Goal: Complete application form

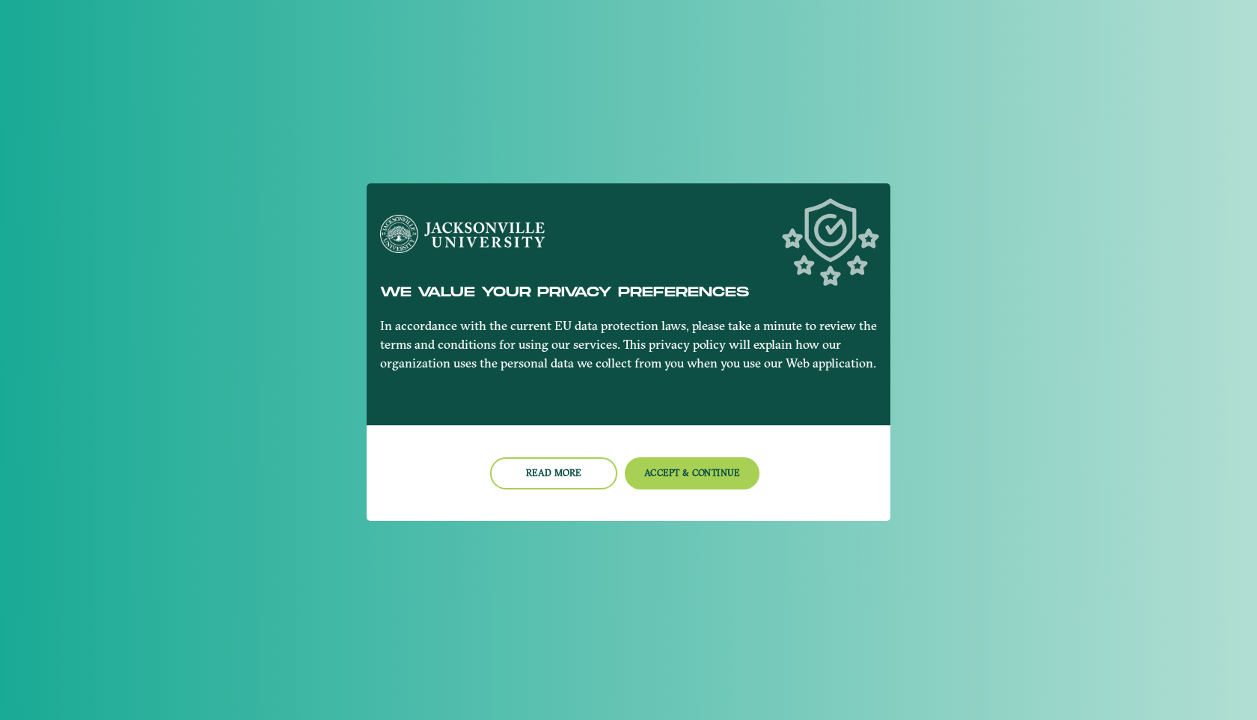
click at [665, 455] on nb-card-footer "Read more Accept & Continue" at bounding box center [629, 473] width 524 height 96
click at [665, 469] on button "Accept & Continue" at bounding box center [692, 473] width 135 height 32
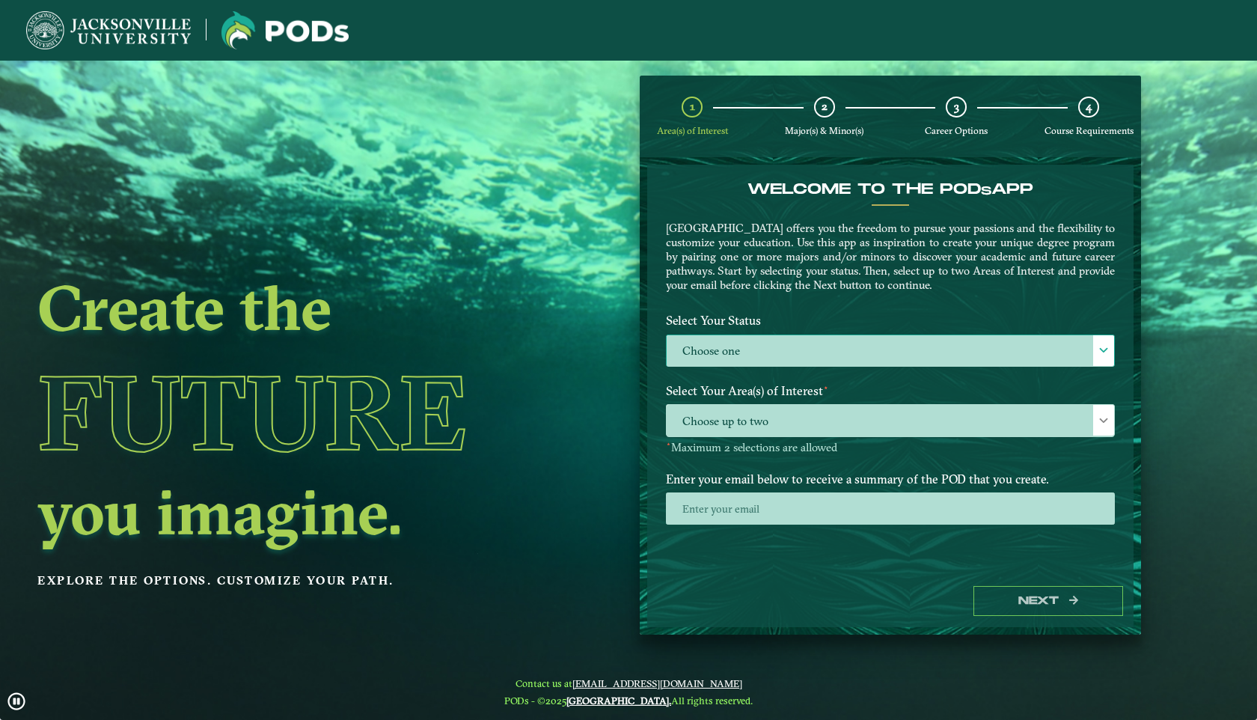
click at [768, 358] on label "Choose one" at bounding box center [891, 351] width 448 height 32
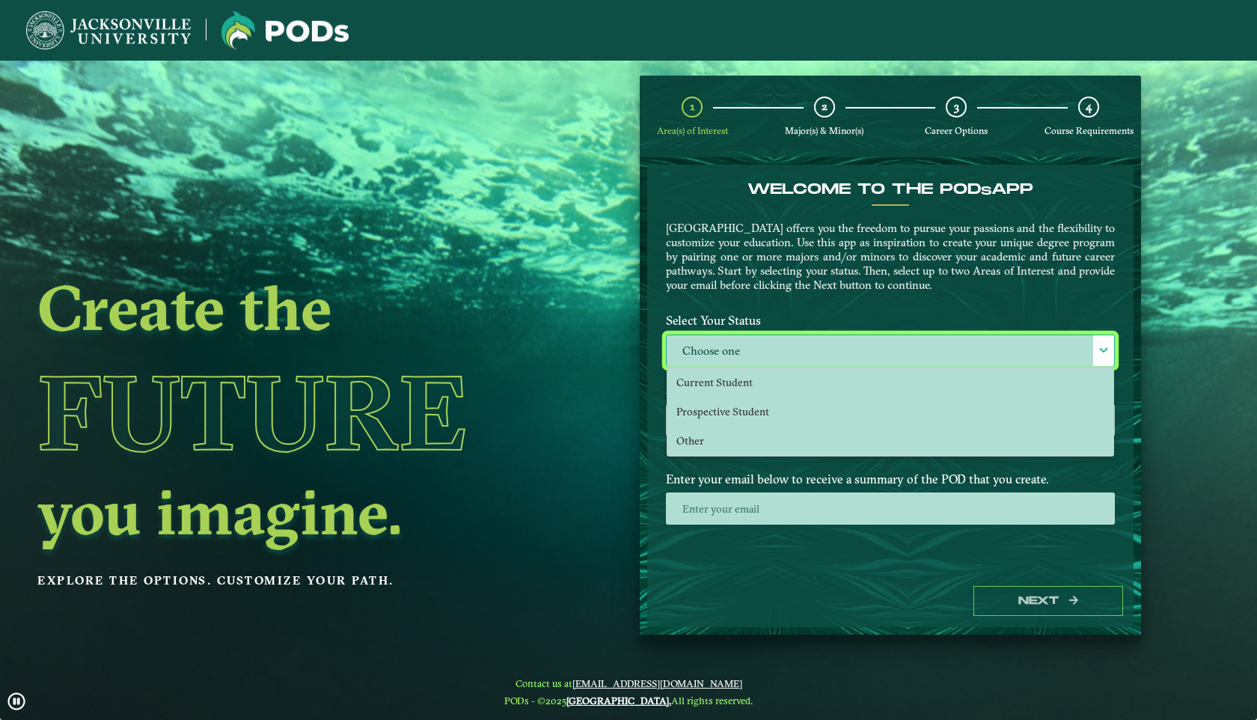
scroll to position [8, 61]
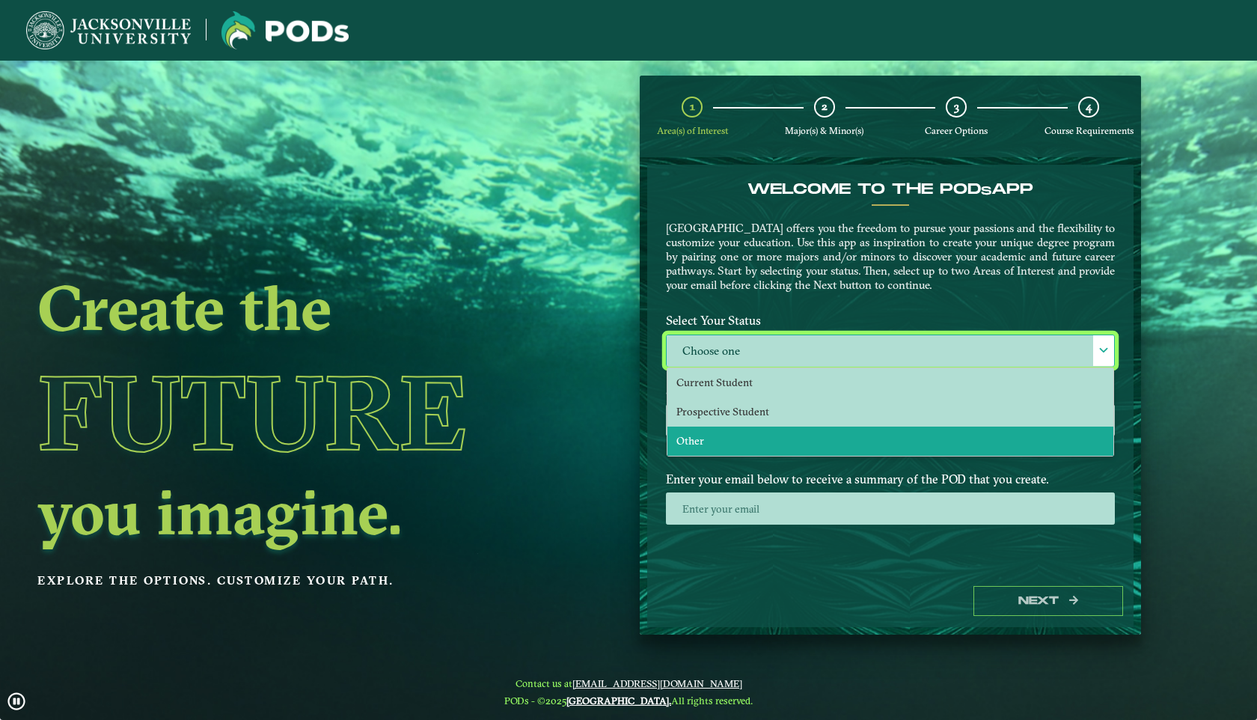
click at [728, 438] on li "Other" at bounding box center [891, 441] width 446 height 29
select select "[object Object]"
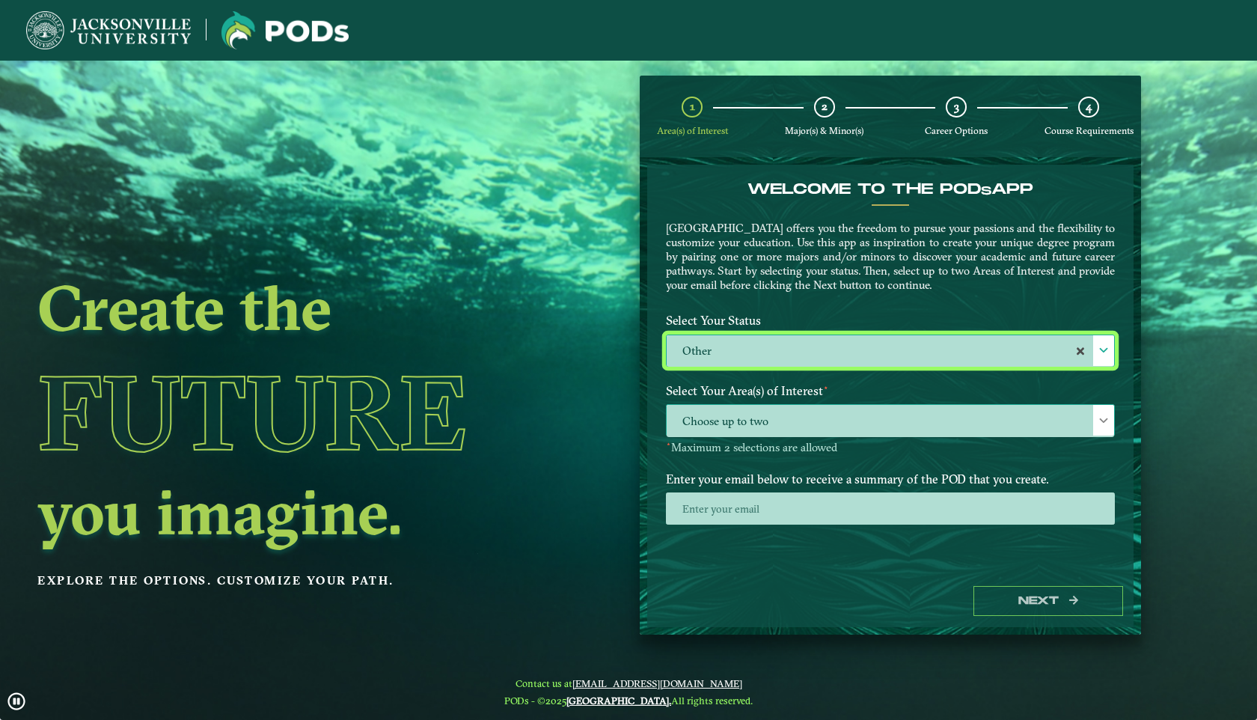
click at [730, 415] on span "Choose up to two" at bounding box center [891, 421] width 448 height 32
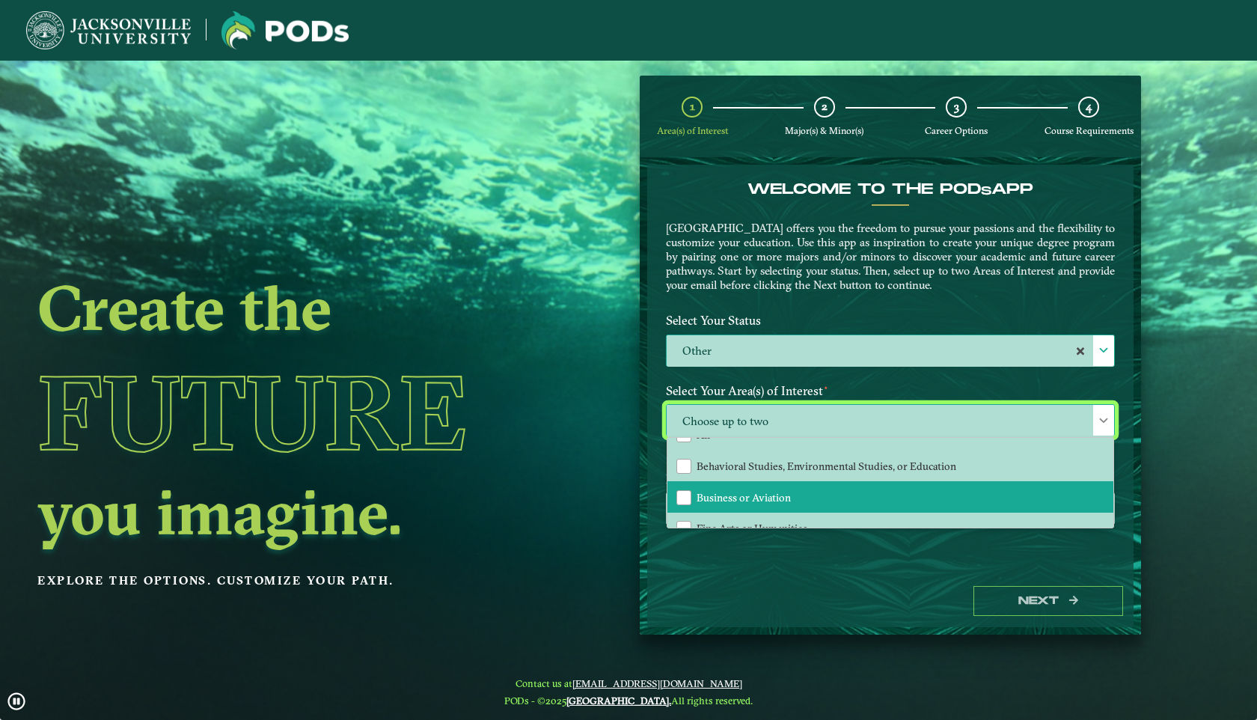
scroll to position [22, 0]
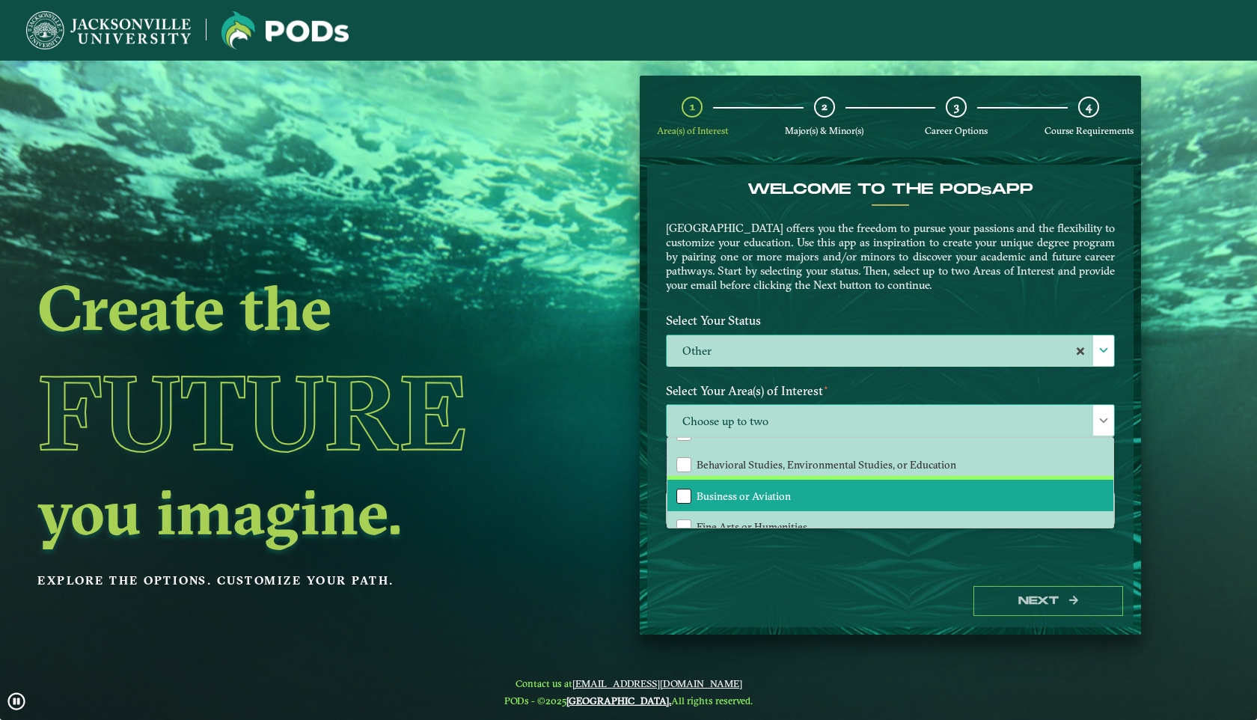
click at [683, 492] on div "Business or Aviation" at bounding box center [684, 496] width 15 height 15
click at [602, 484] on ngx-dashboard "Create the Future you imagine. Explore the options. Customize your path. 1 Area…" at bounding box center [628, 355] width 1257 height 559
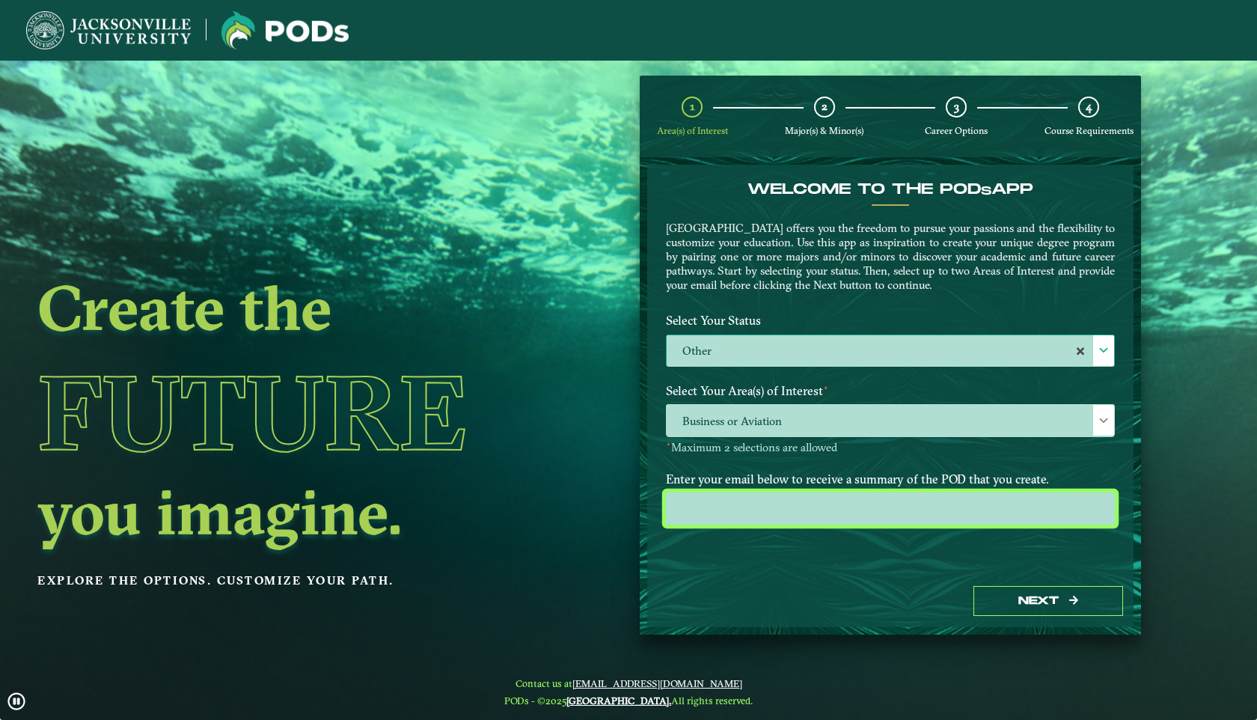
click at [725, 498] on input "email" at bounding box center [890, 508] width 449 height 32
type input "[EMAIL_ADDRESS][DOMAIN_NAME]"
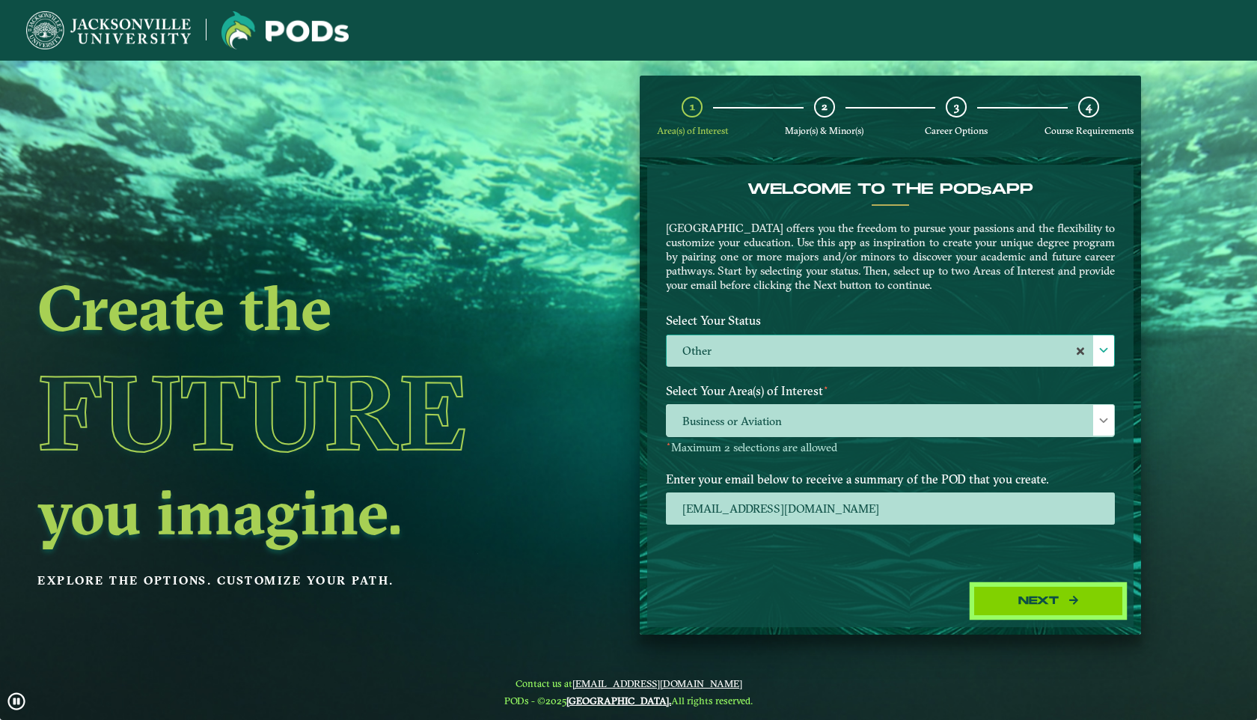
click at [1045, 601] on button "Next" at bounding box center [1049, 601] width 150 height 31
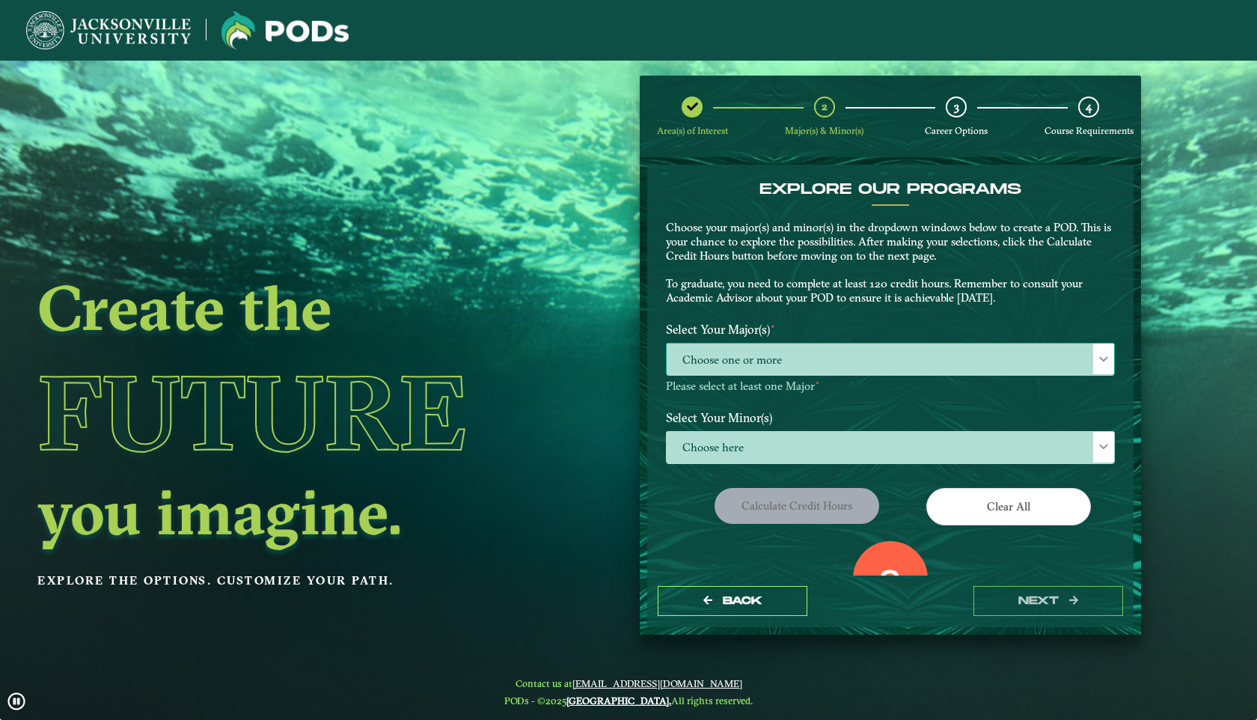
click at [817, 367] on span "Choose one or more" at bounding box center [891, 360] width 448 height 32
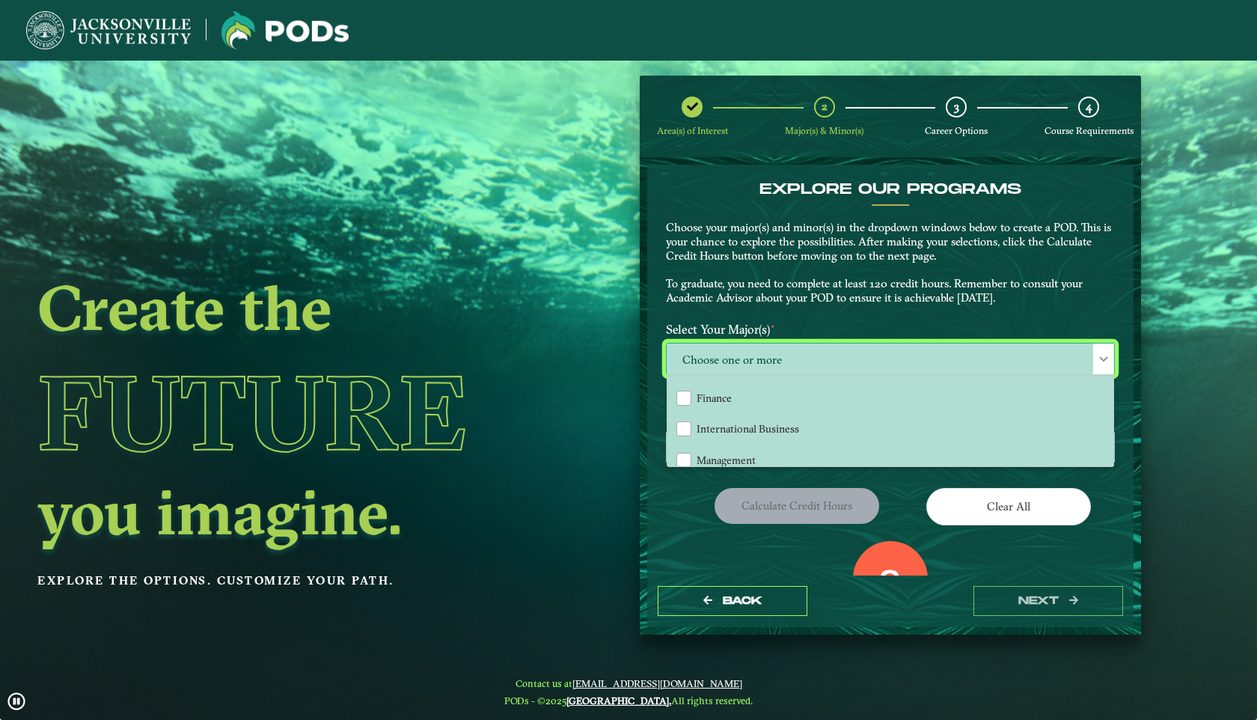
scroll to position [167, 0]
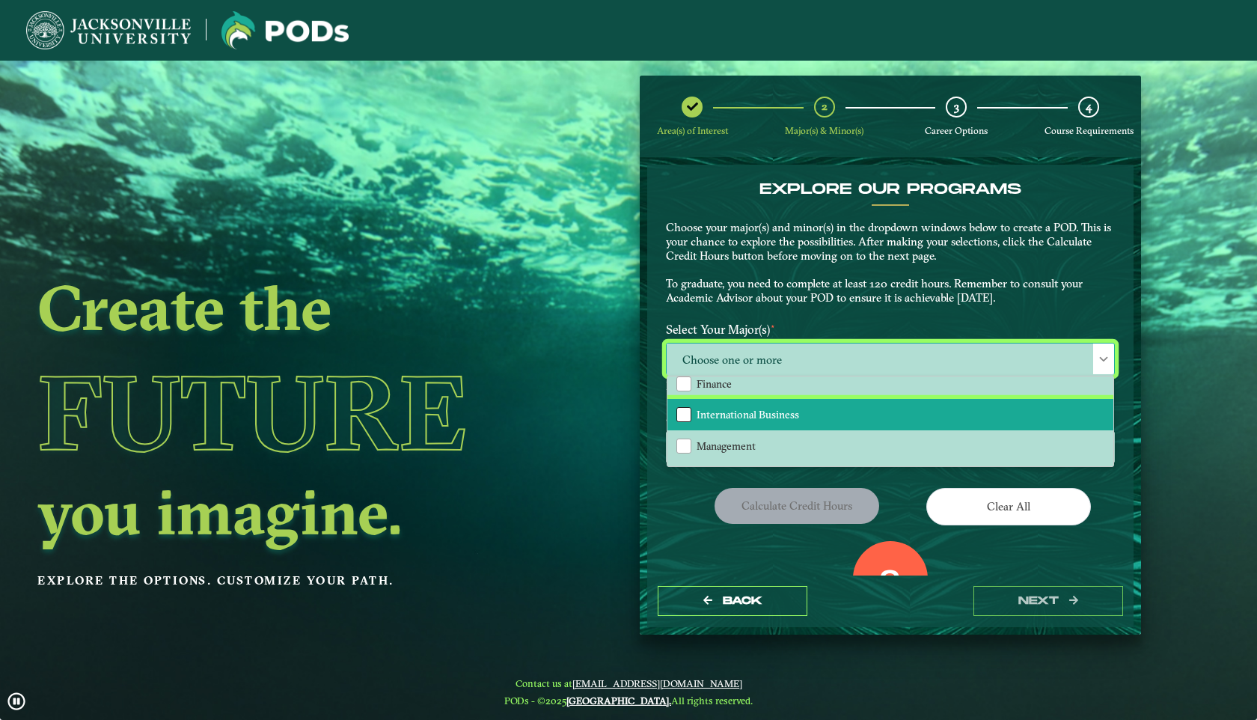
click at [680, 410] on div "International Business" at bounding box center [684, 414] width 15 height 15
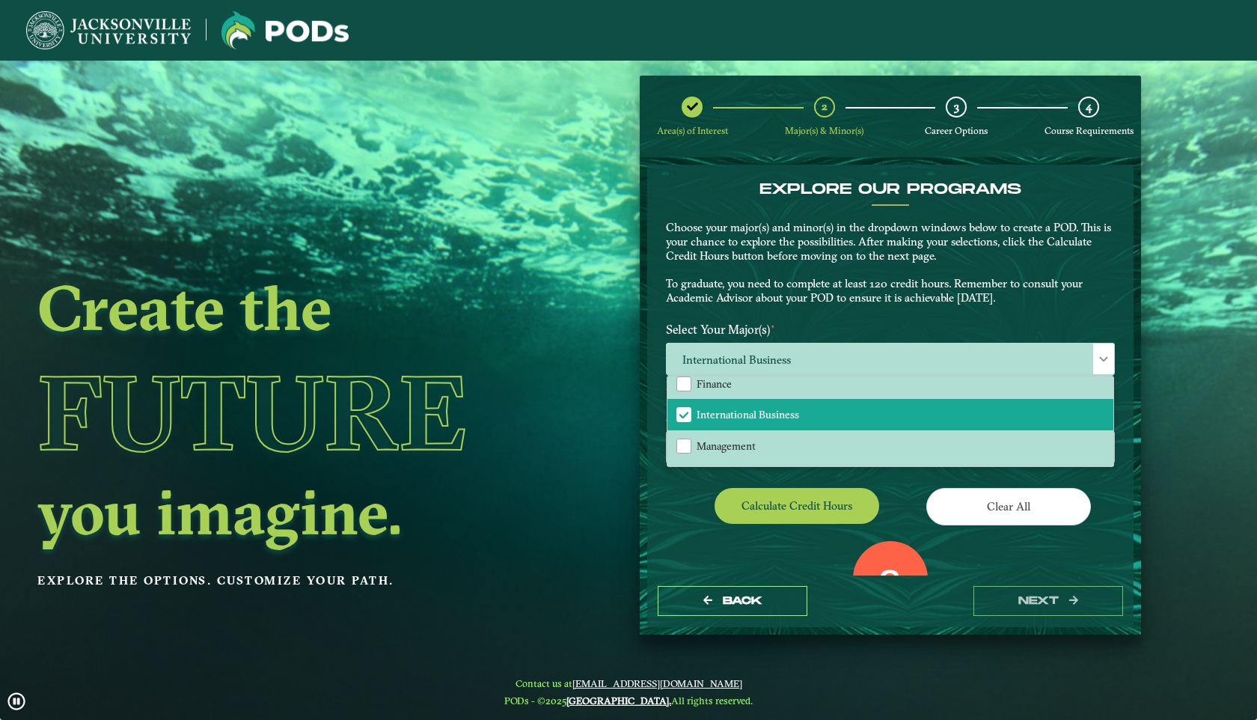
click at [698, 505] on div "Calculate credit hours" at bounding box center [773, 509] width 236 height 42
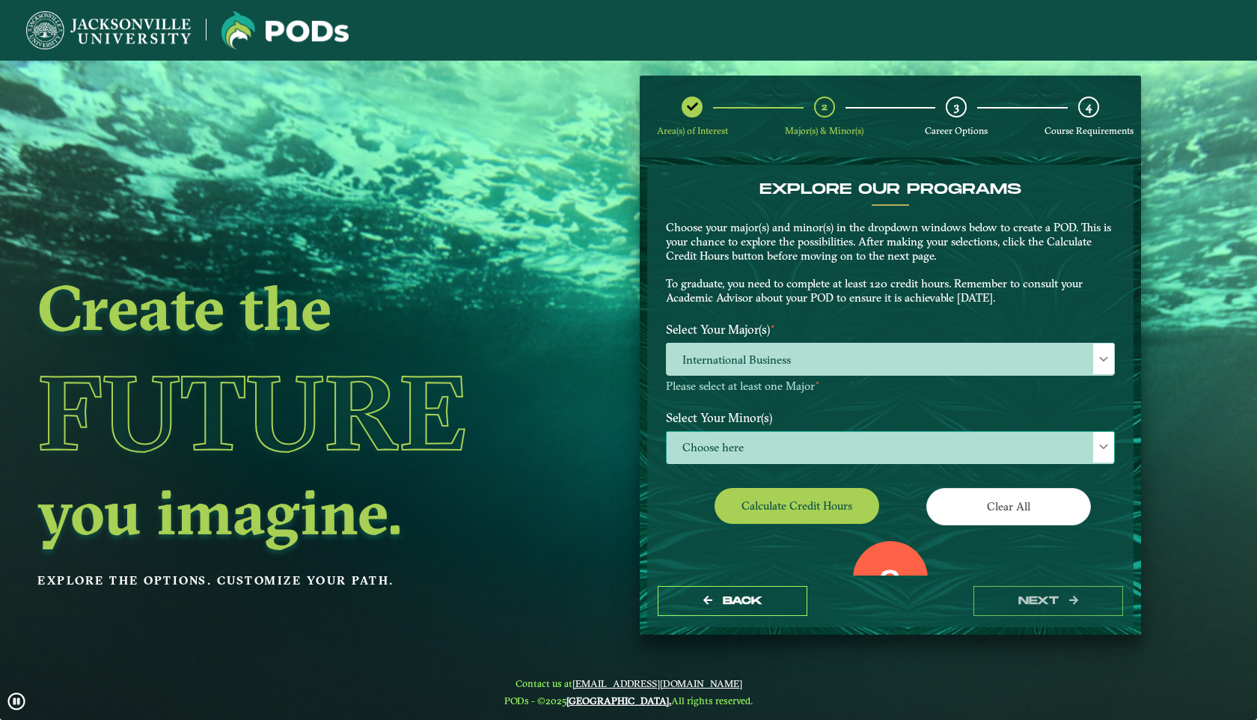
click at [712, 449] on span "Choose here" at bounding box center [891, 448] width 448 height 32
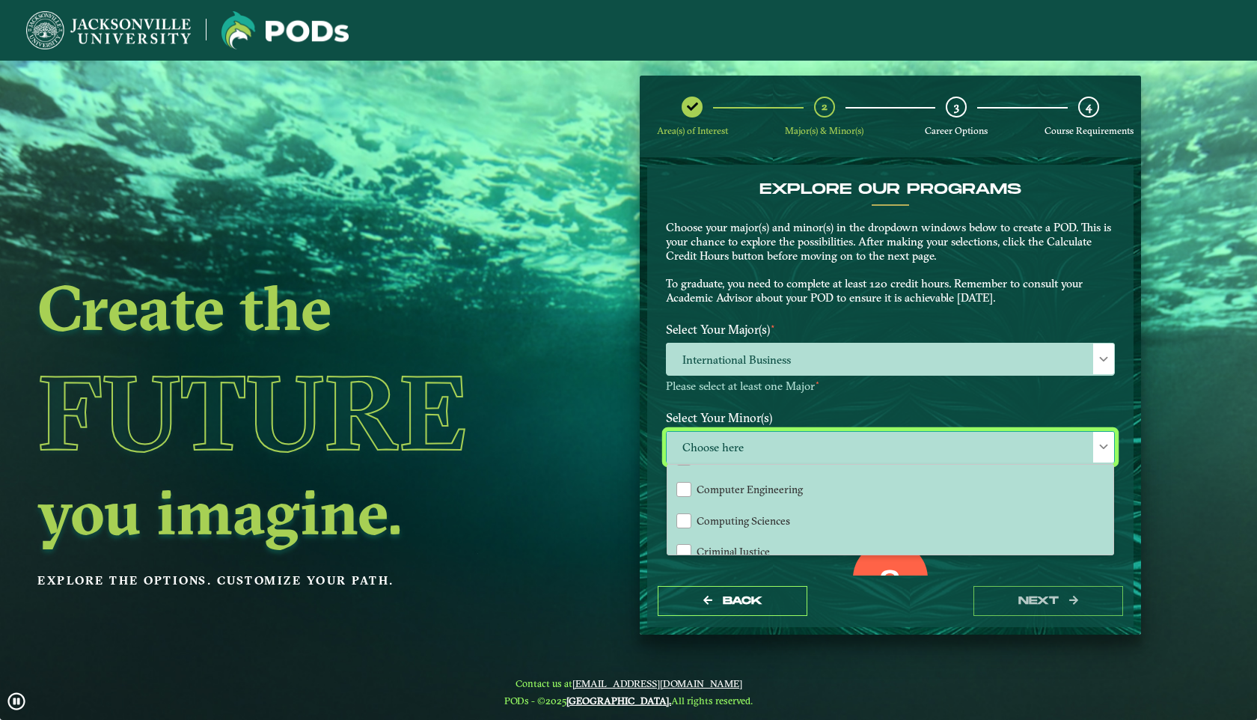
scroll to position [442, 0]
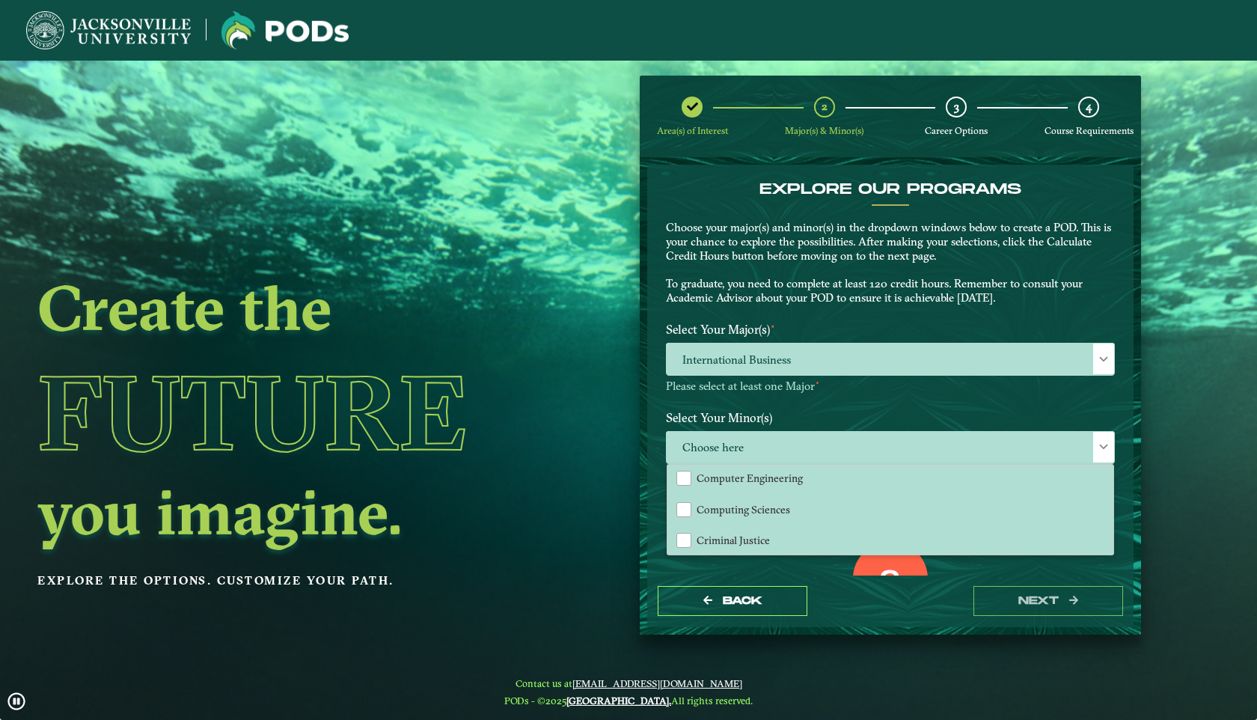
click at [769, 415] on label "Select Your Minor(s)" at bounding box center [891, 417] width 472 height 28
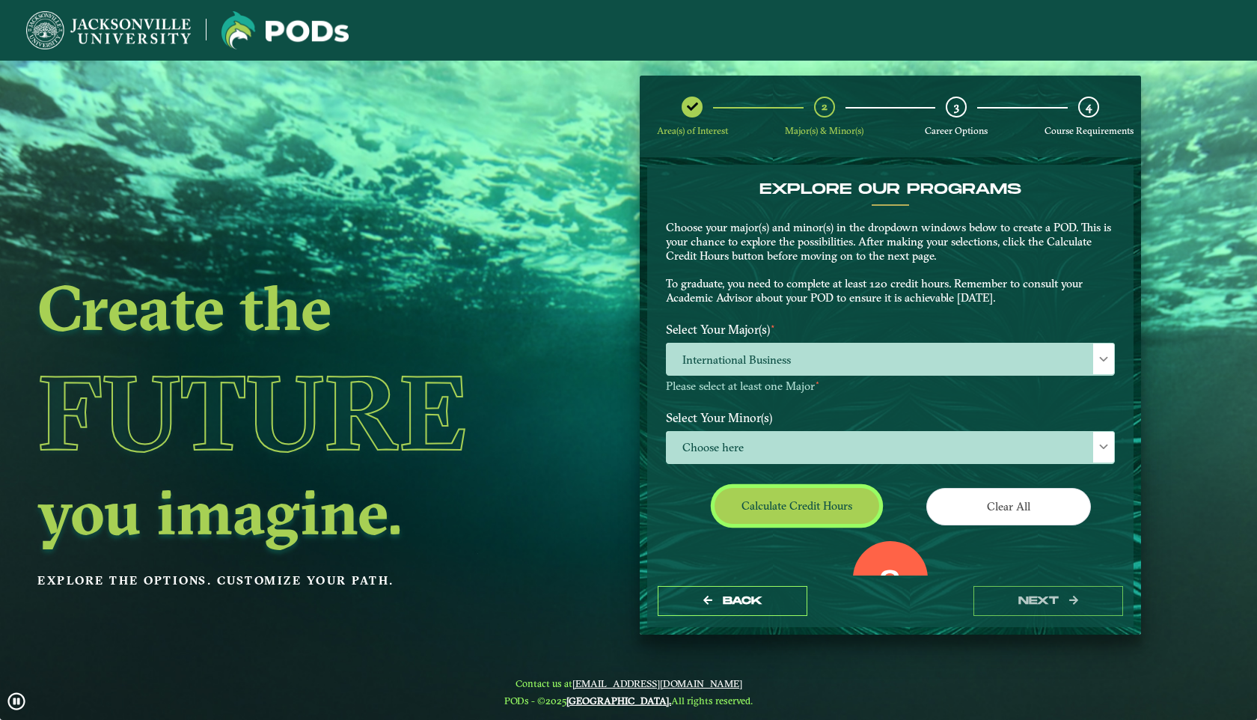
click at [829, 510] on button "Calculate credit hours" at bounding box center [797, 505] width 165 height 35
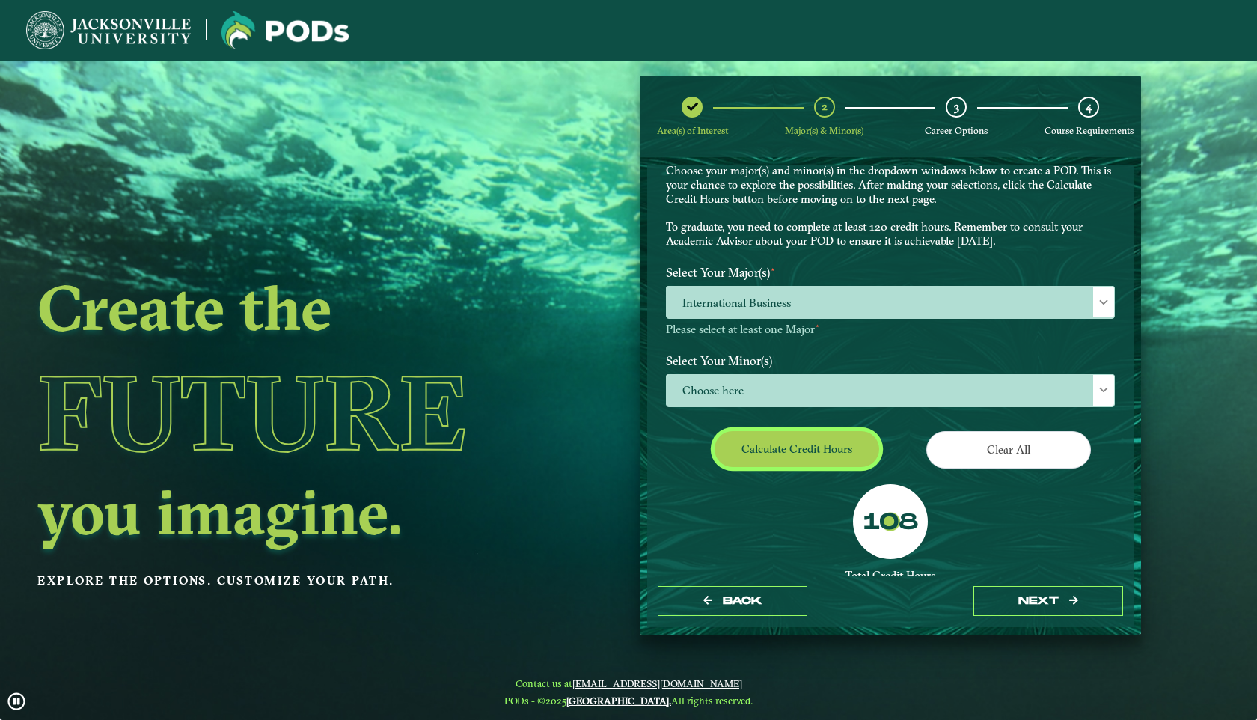
scroll to position [64, 0]
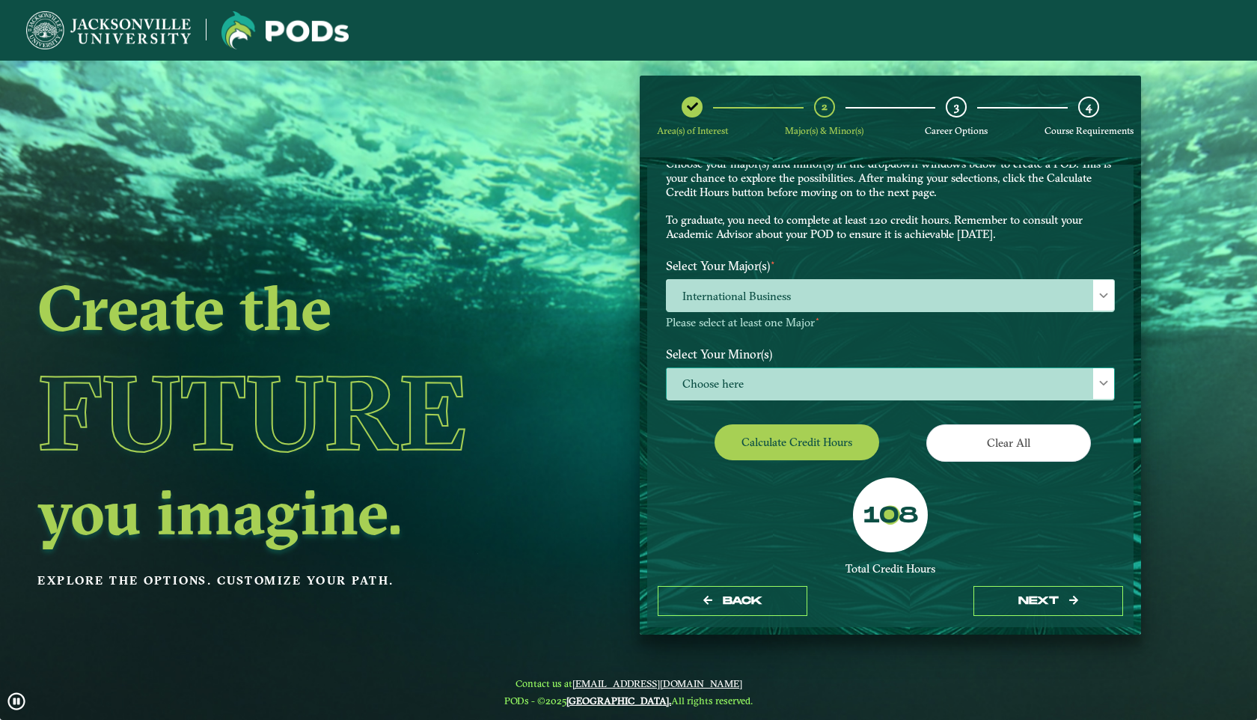
click at [739, 388] on span "Choose here" at bounding box center [891, 384] width 448 height 32
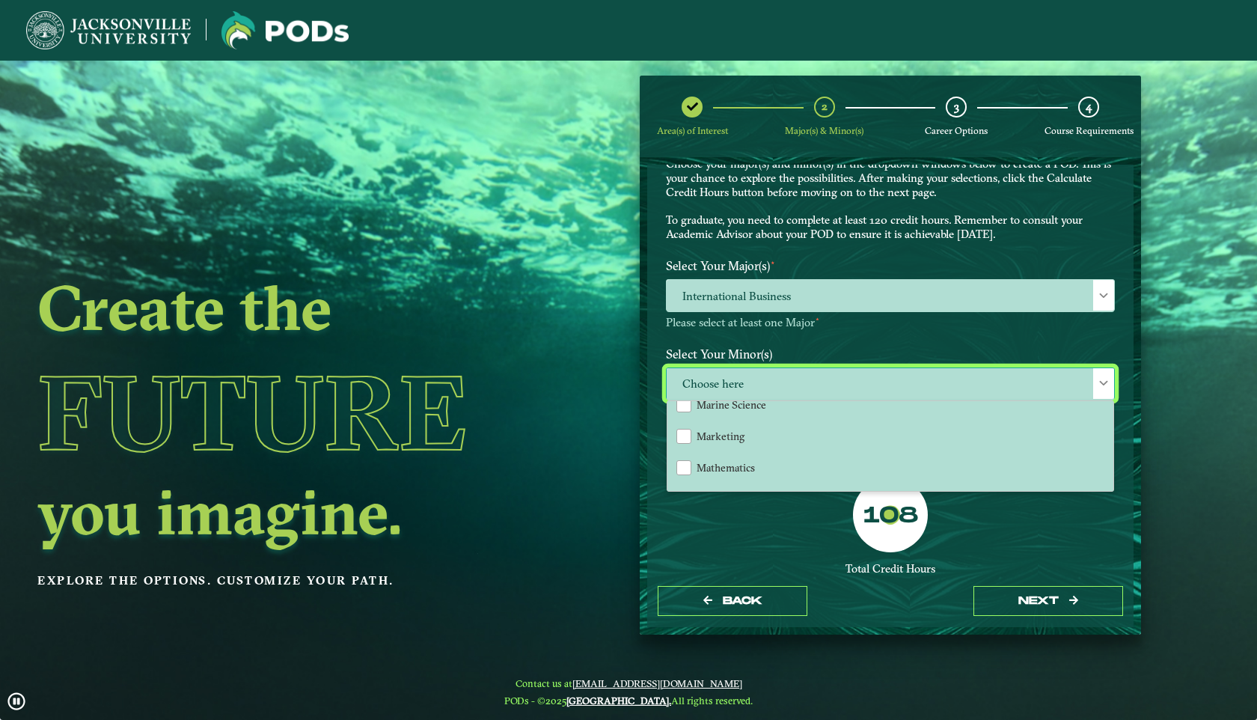
scroll to position [1036, 0]
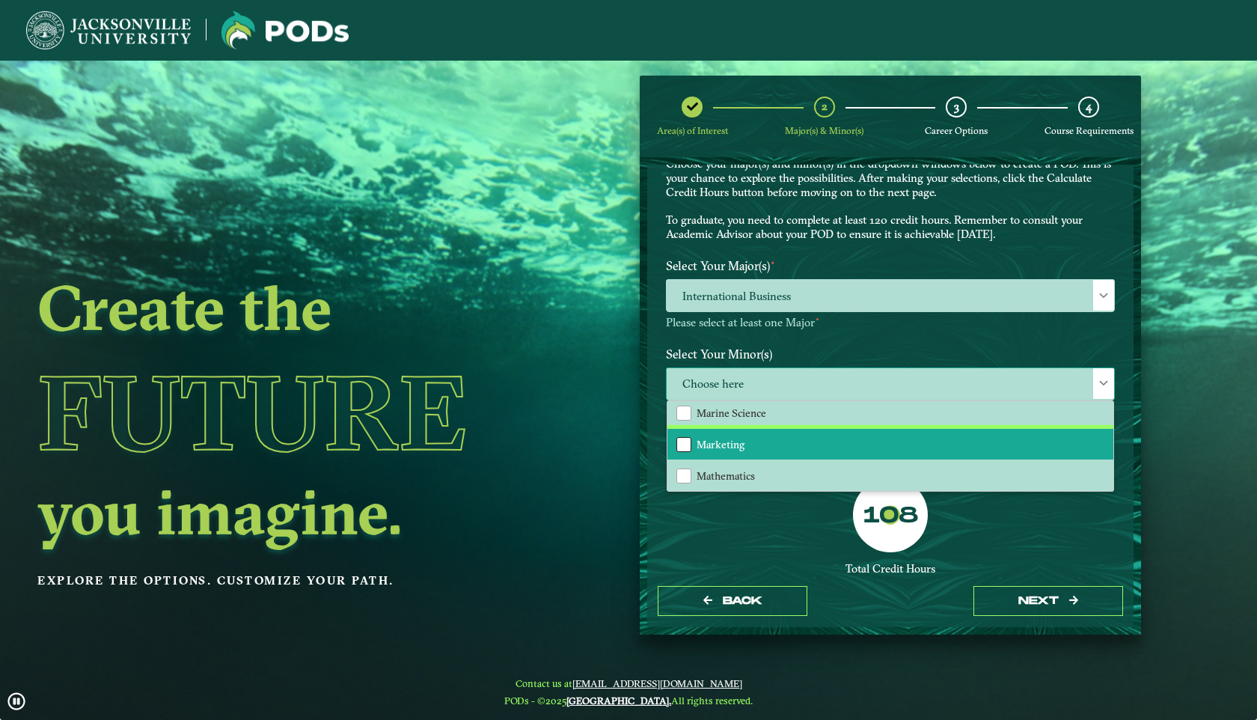
click at [678, 437] on div "Marketing" at bounding box center [684, 444] width 15 height 15
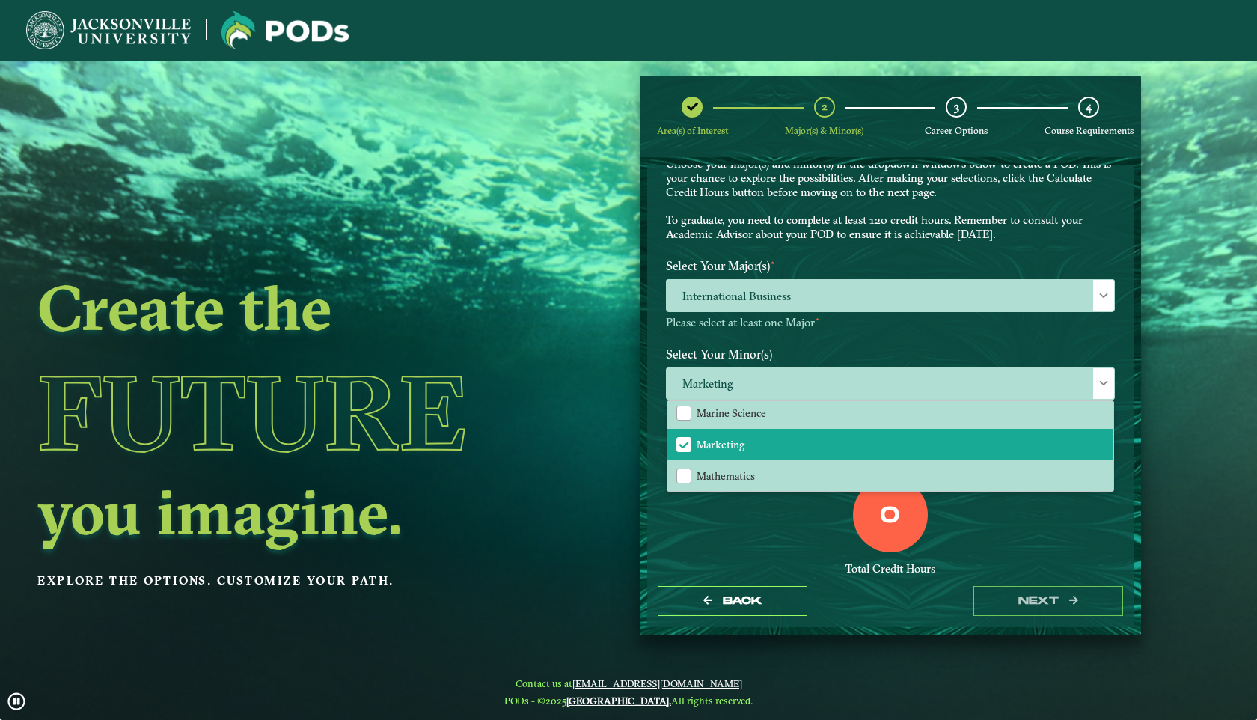
click at [751, 547] on div "0 Total Credit Hours" at bounding box center [891, 541] width 472 height 127
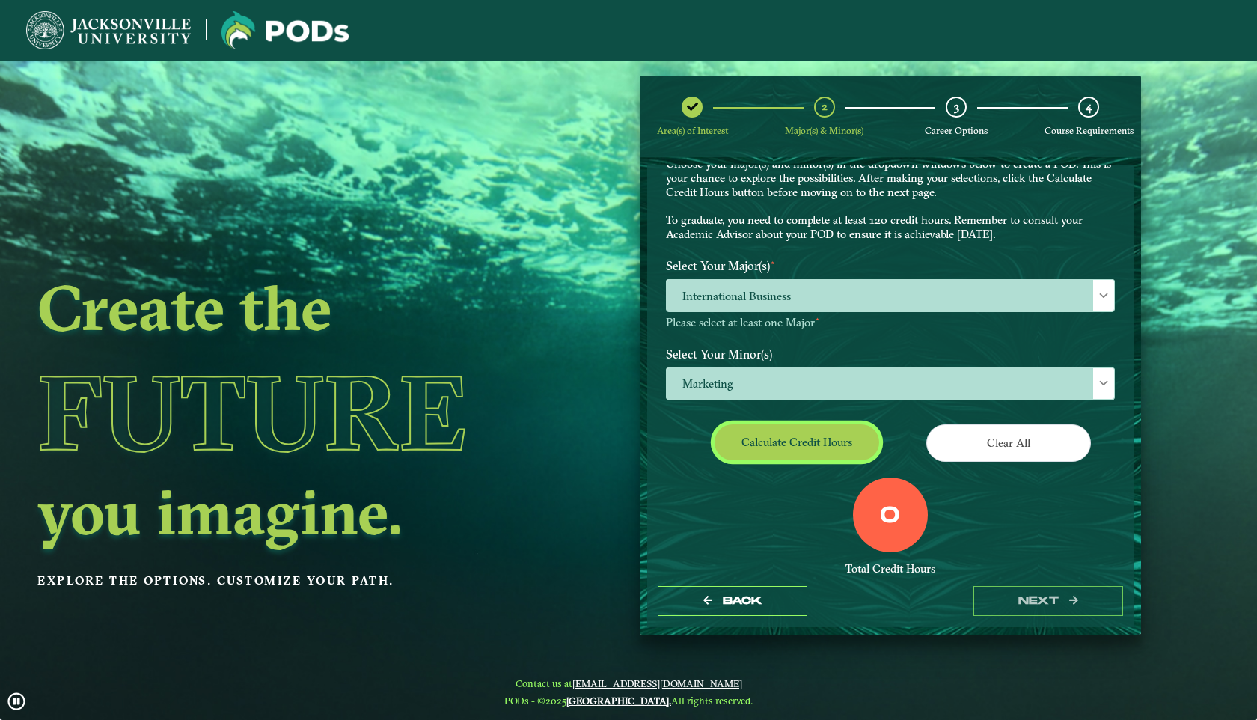
click at [783, 444] on button "Calculate credit hours" at bounding box center [797, 441] width 165 height 35
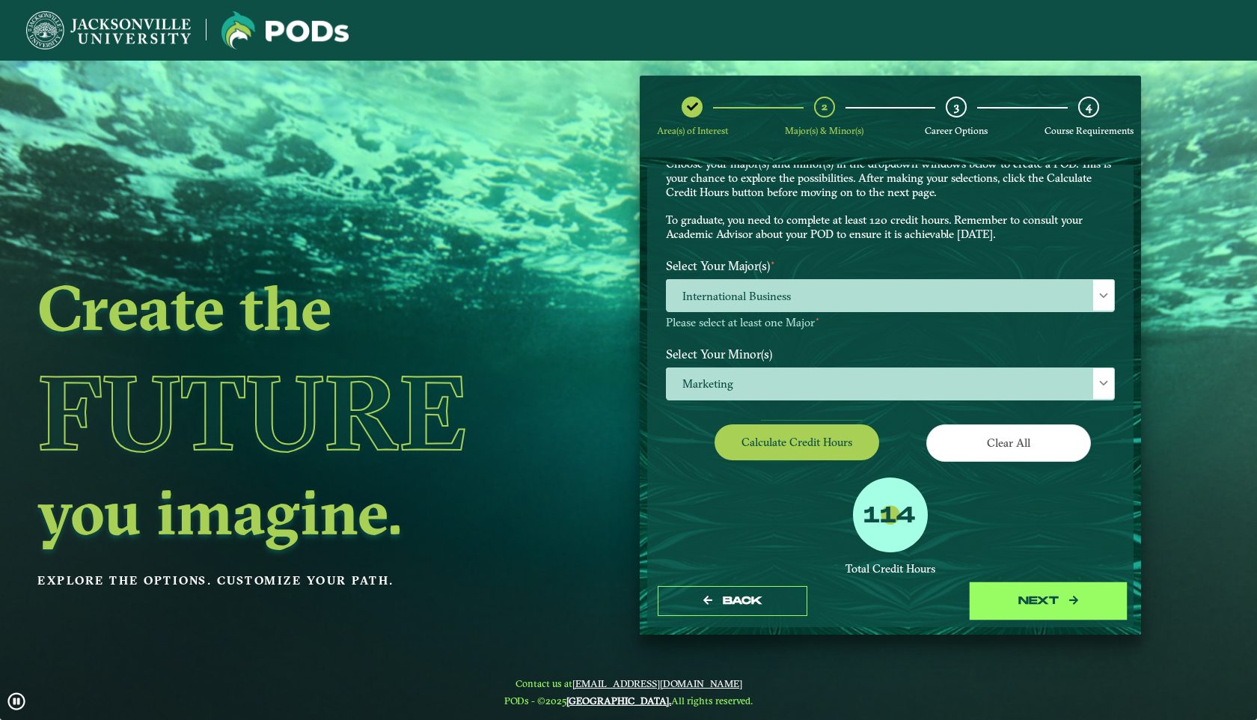
click at [1052, 595] on button "next" at bounding box center [1049, 601] width 150 height 31
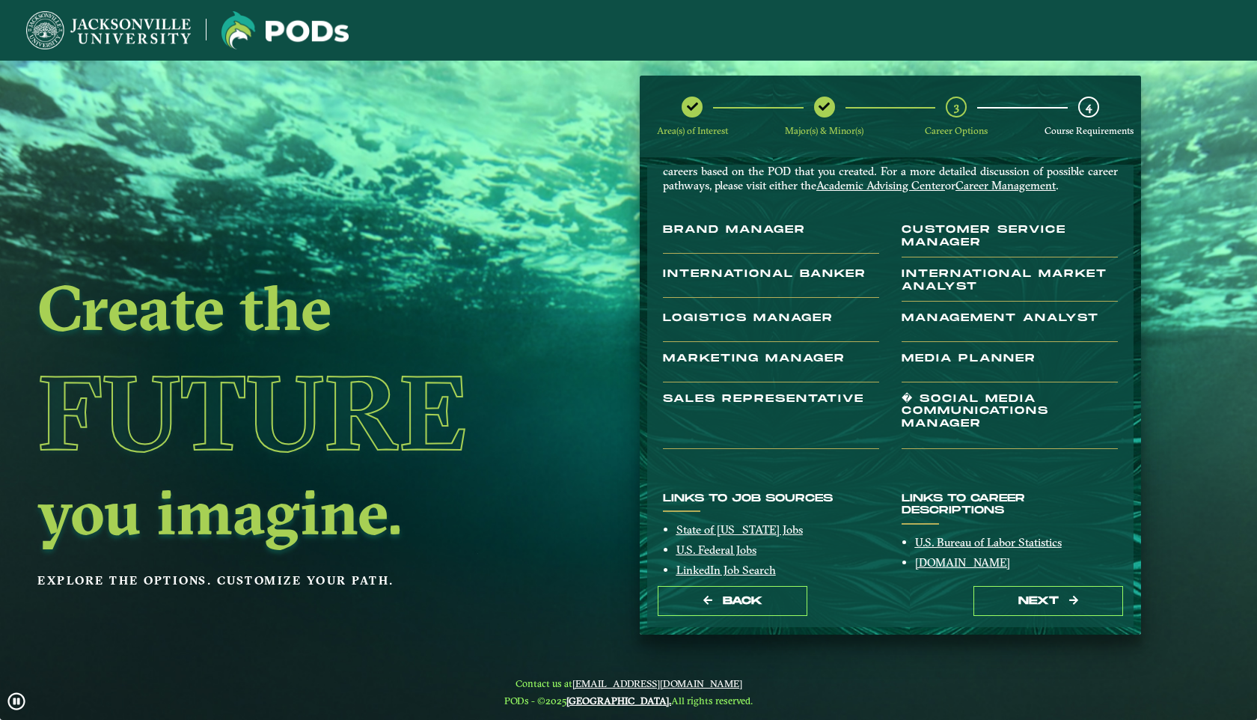
scroll to position [0, 0]
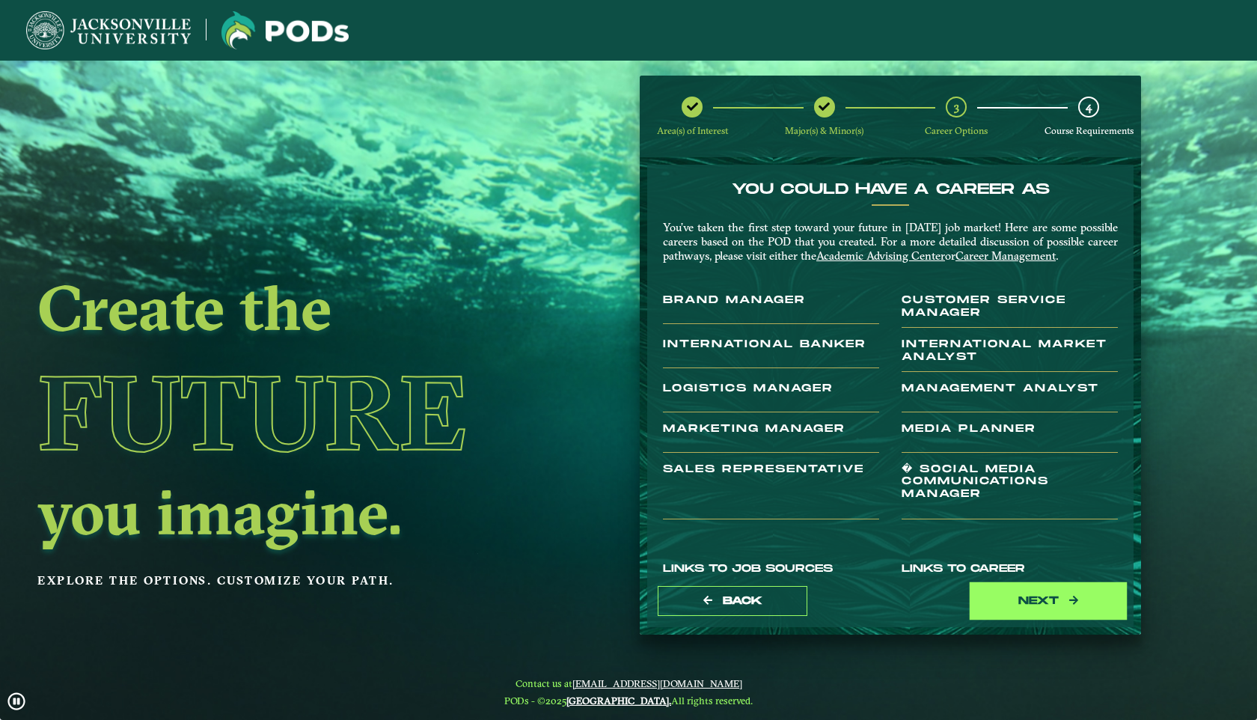
click at [1002, 600] on button "next" at bounding box center [1049, 601] width 150 height 31
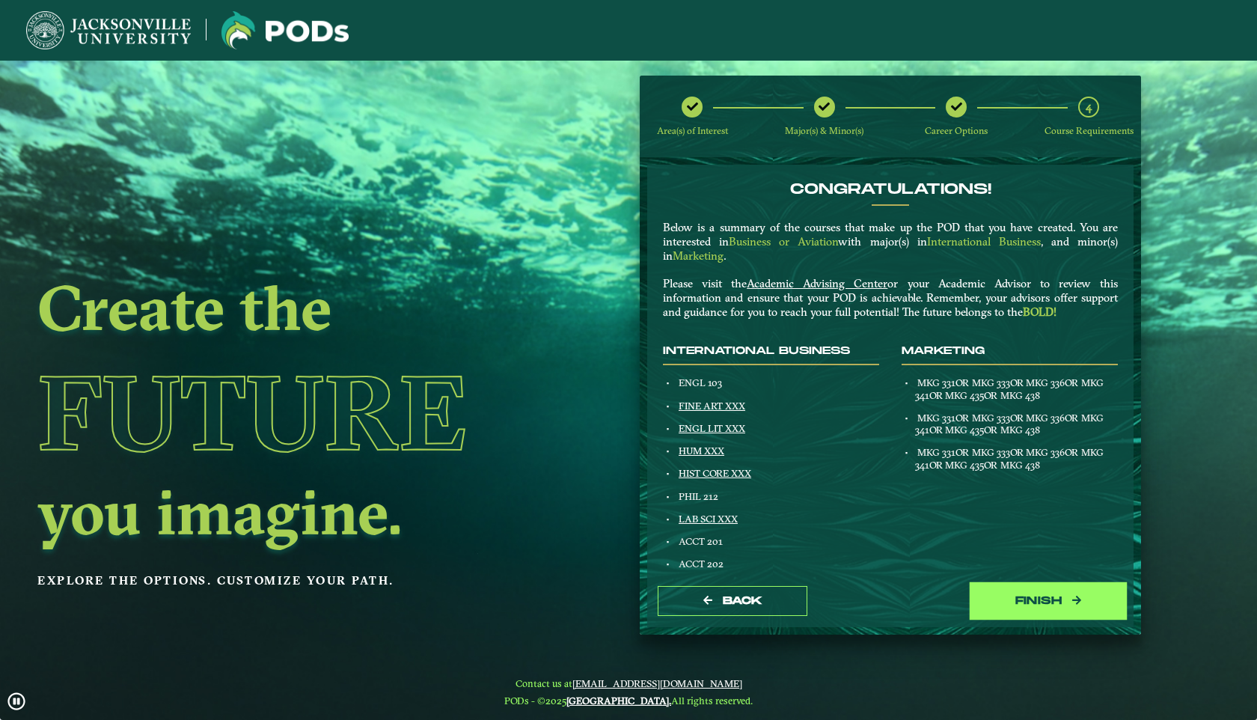
click at [1038, 610] on button "Finish" at bounding box center [1049, 601] width 150 height 31
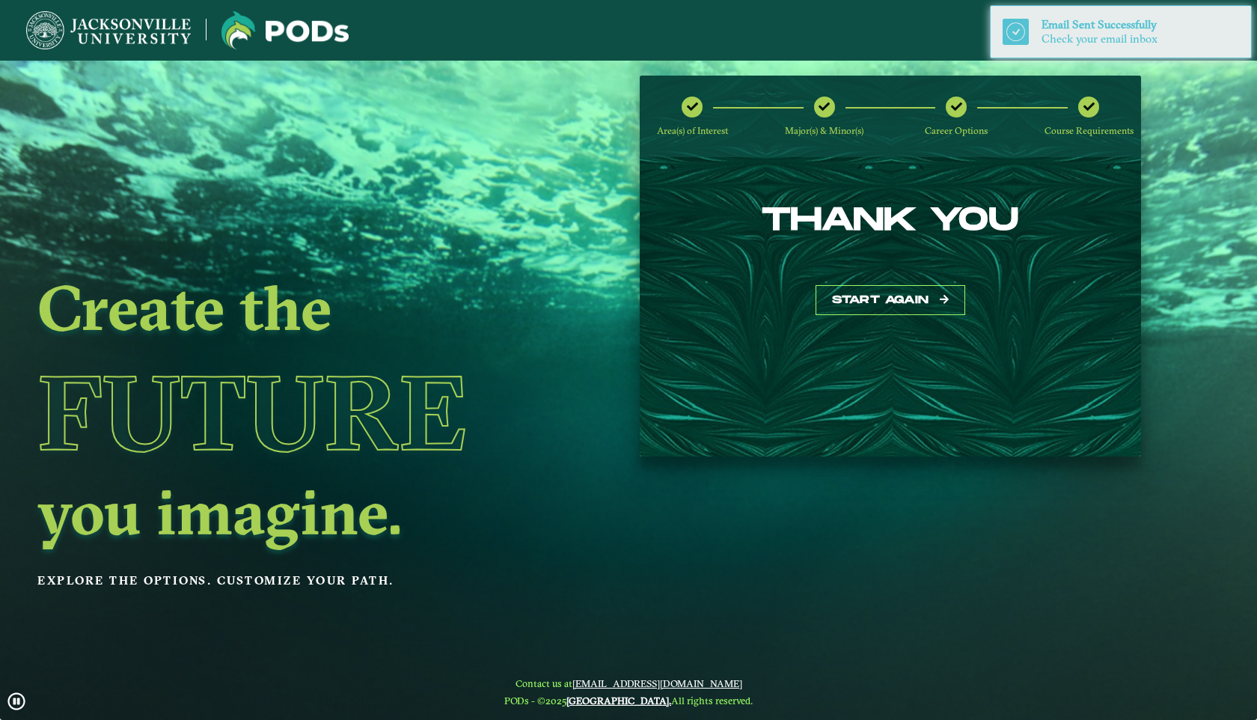
click at [902, 281] on div "THANK YOU Start again" at bounding box center [890, 306] width 501 height 299
click at [903, 302] on button "Start again" at bounding box center [891, 300] width 150 height 31
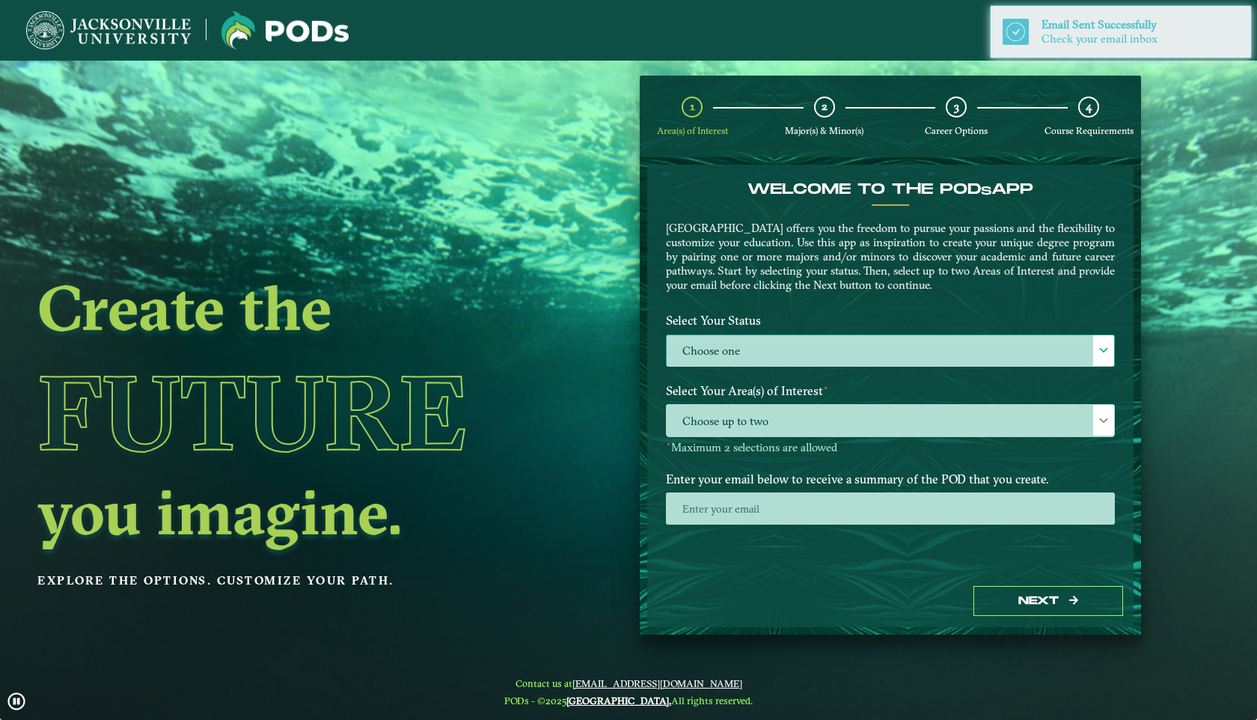
click at [801, 338] on label "Choose one" at bounding box center [891, 351] width 448 height 32
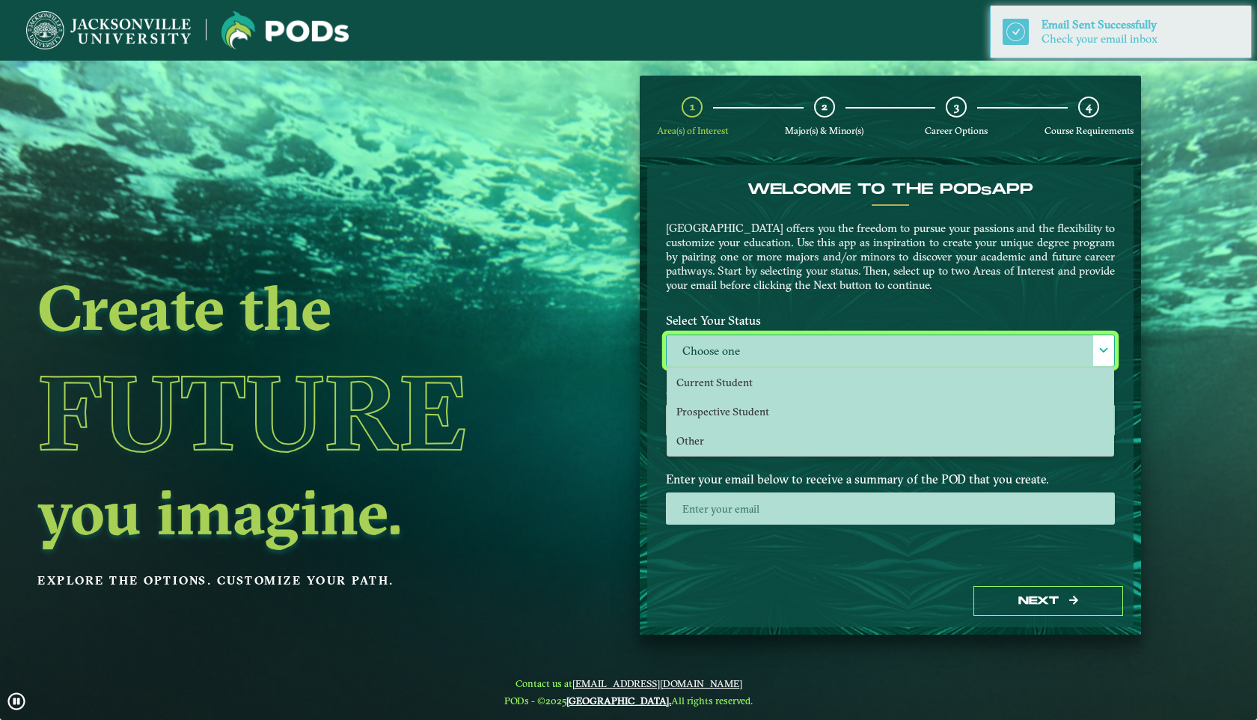
scroll to position [8, 61]
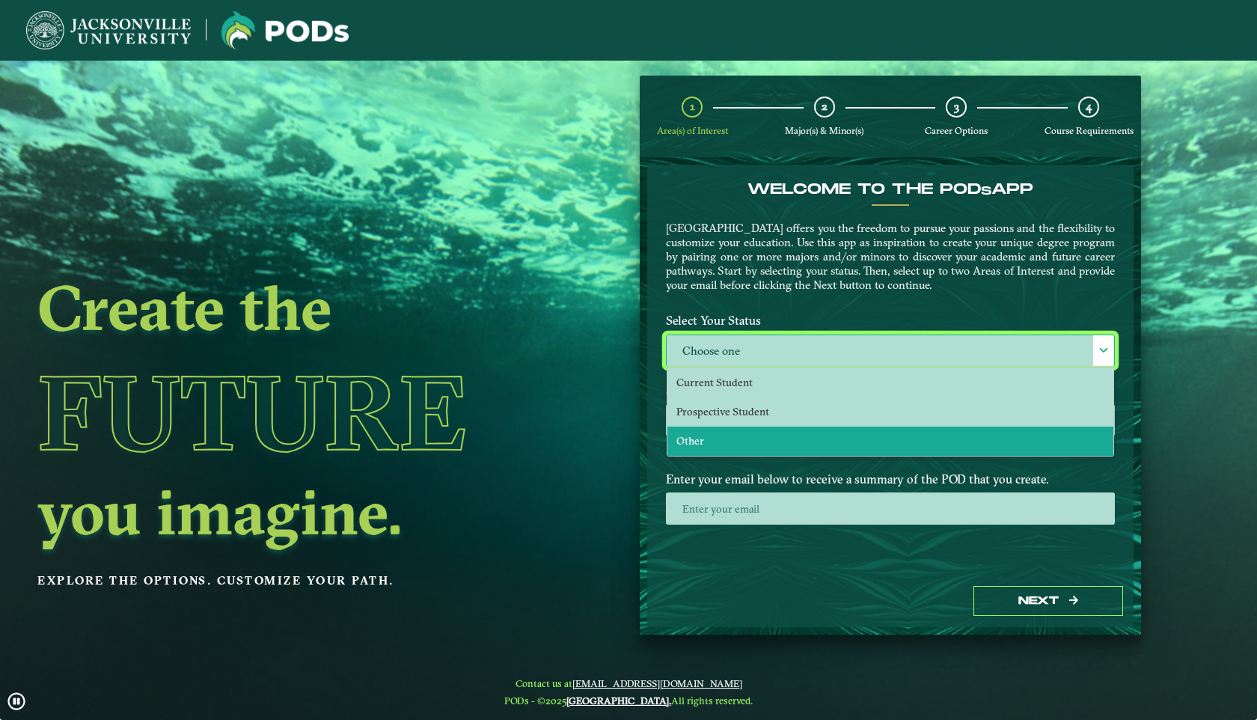
click at [752, 430] on li "Other" at bounding box center [891, 441] width 446 height 29
select select "[object Object]"
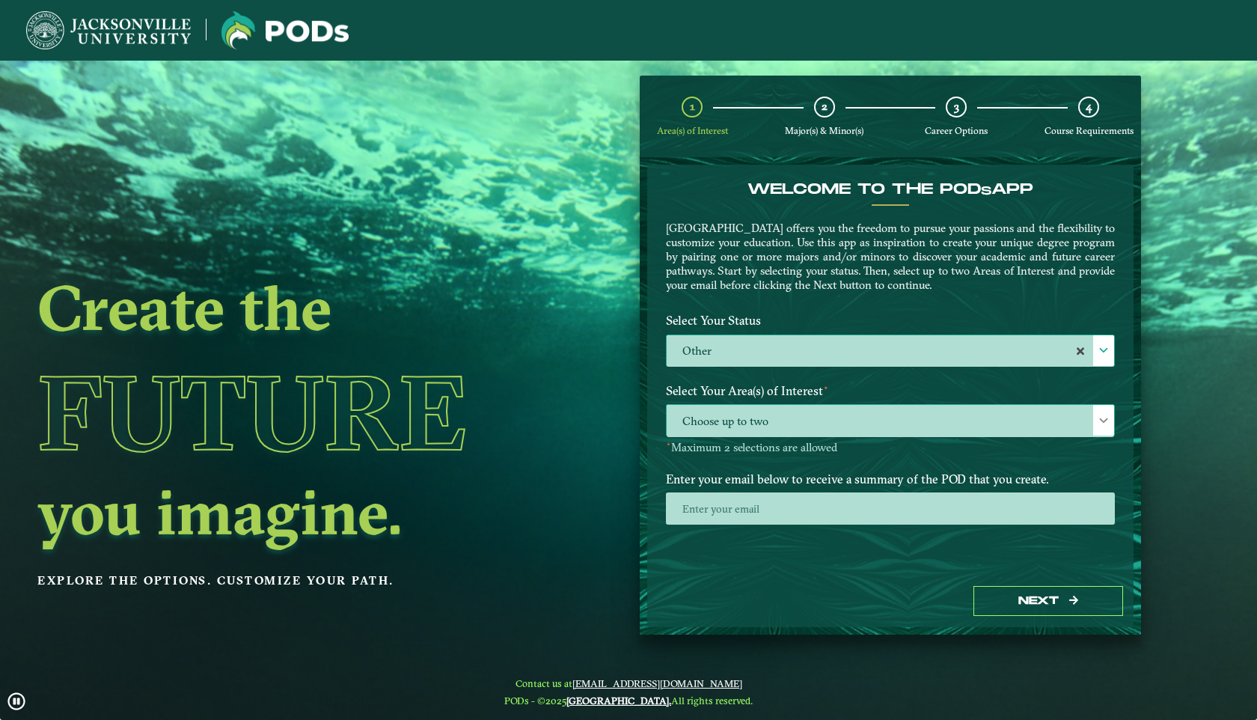
click at [749, 419] on span "Choose up to two" at bounding box center [891, 421] width 448 height 32
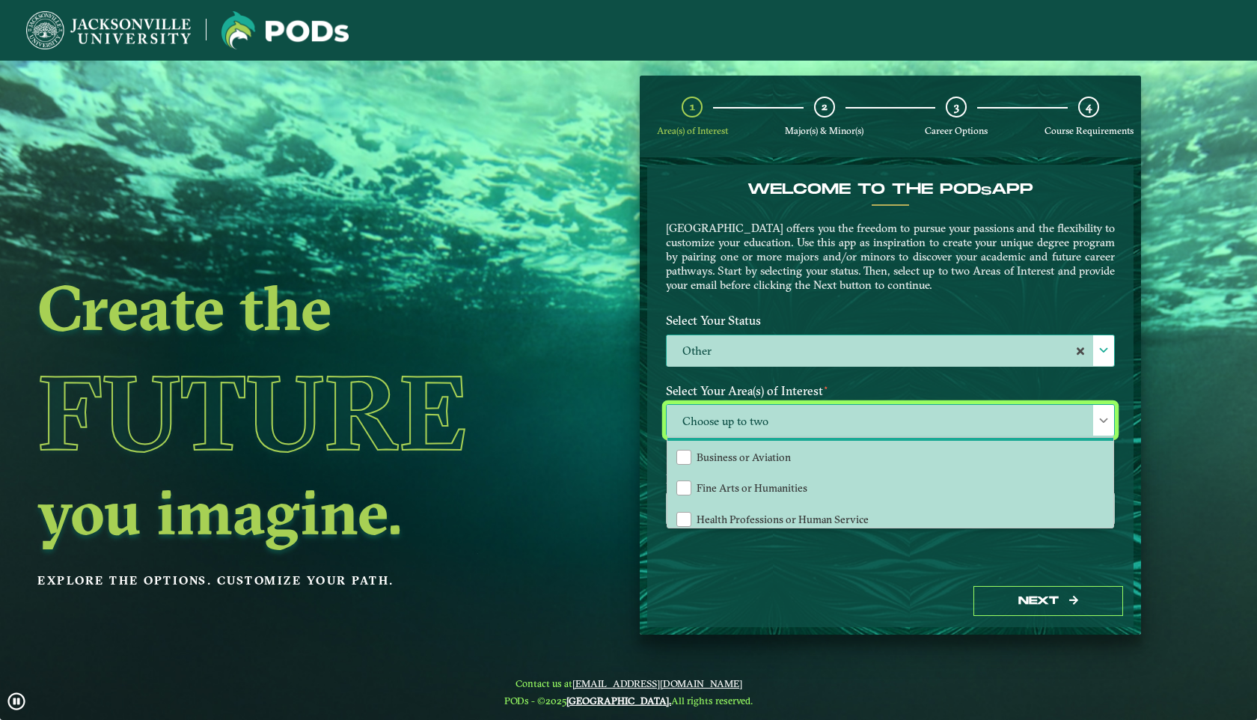
scroll to position [59, 0]
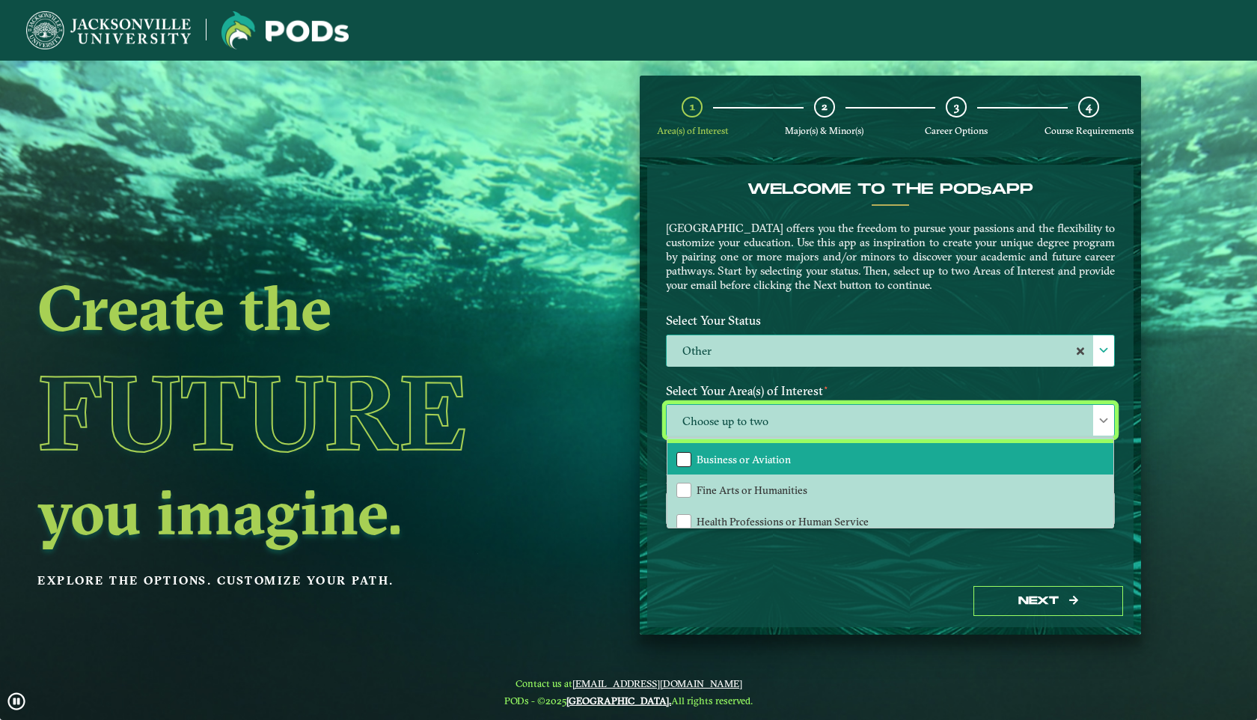
click at [681, 455] on div "Business or Aviation" at bounding box center [684, 459] width 15 height 15
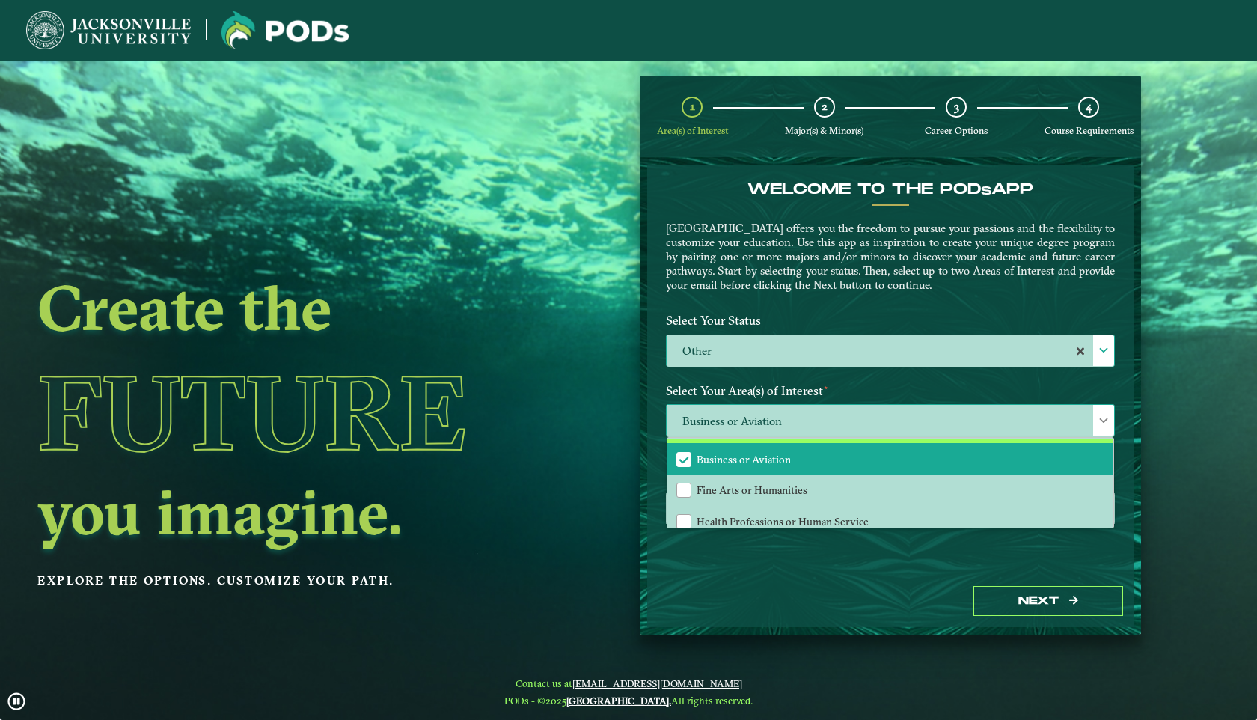
click at [683, 454] on span "Business or Aviation" at bounding box center [683, 459] width 13 height 13
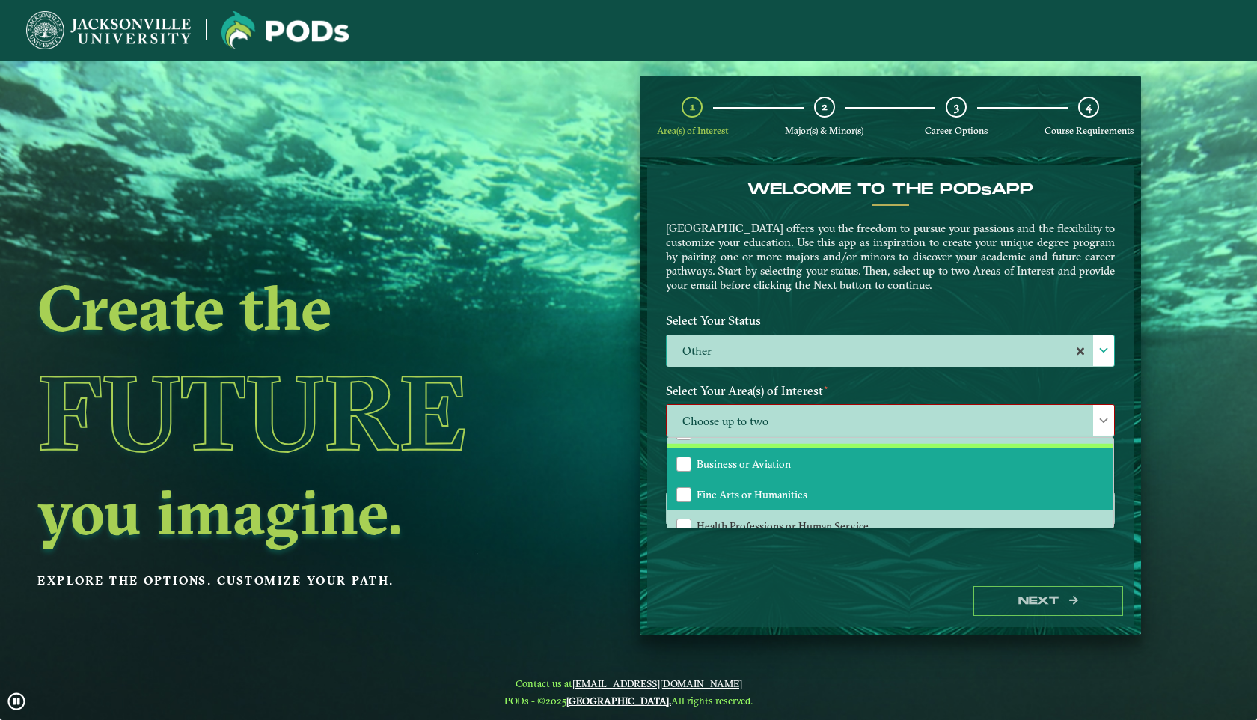
scroll to position [52, 0]
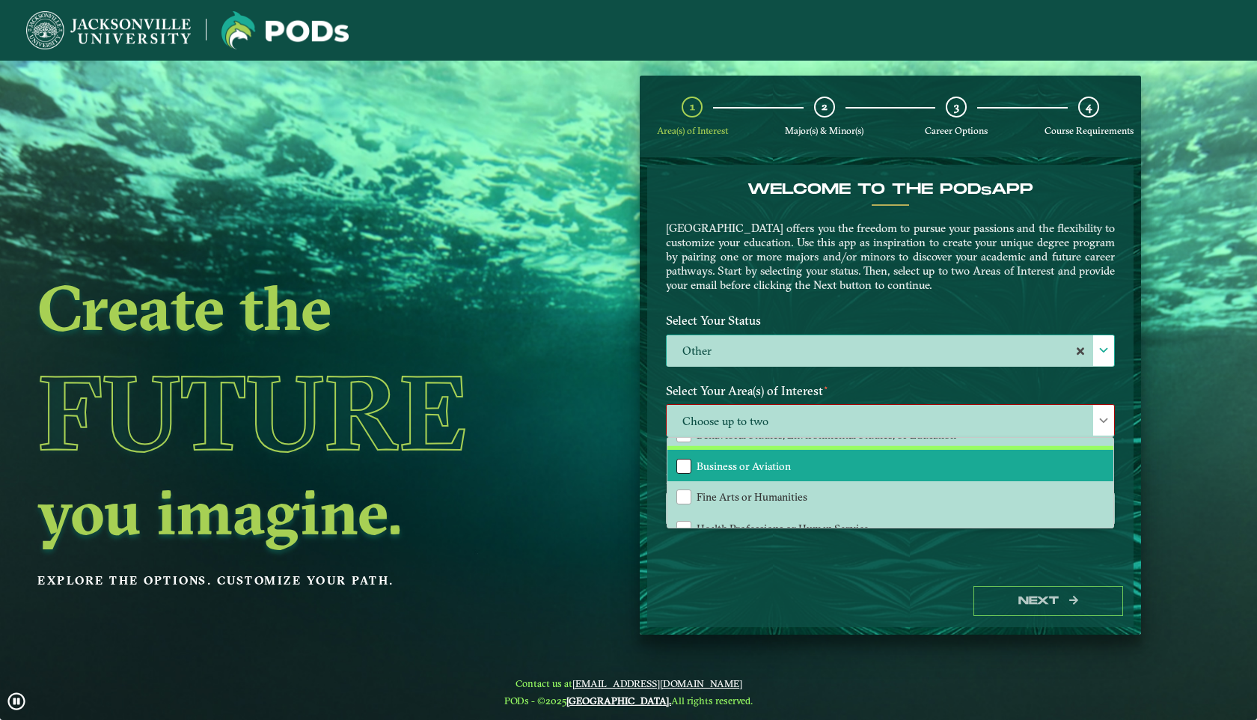
click at [686, 463] on div "Business or Aviation" at bounding box center [684, 466] width 15 height 15
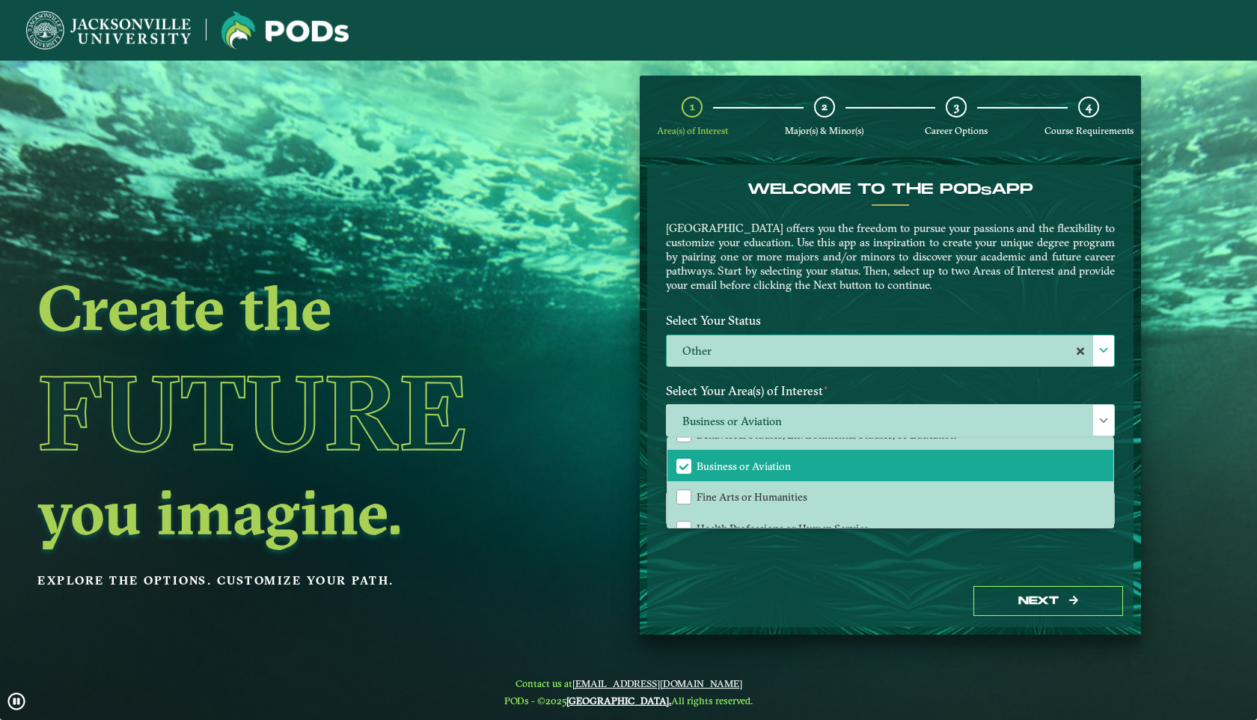
click at [765, 377] on label "Select Your Area(s) of Interest ⋆" at bounding box center [891, 391] width 472 height 28
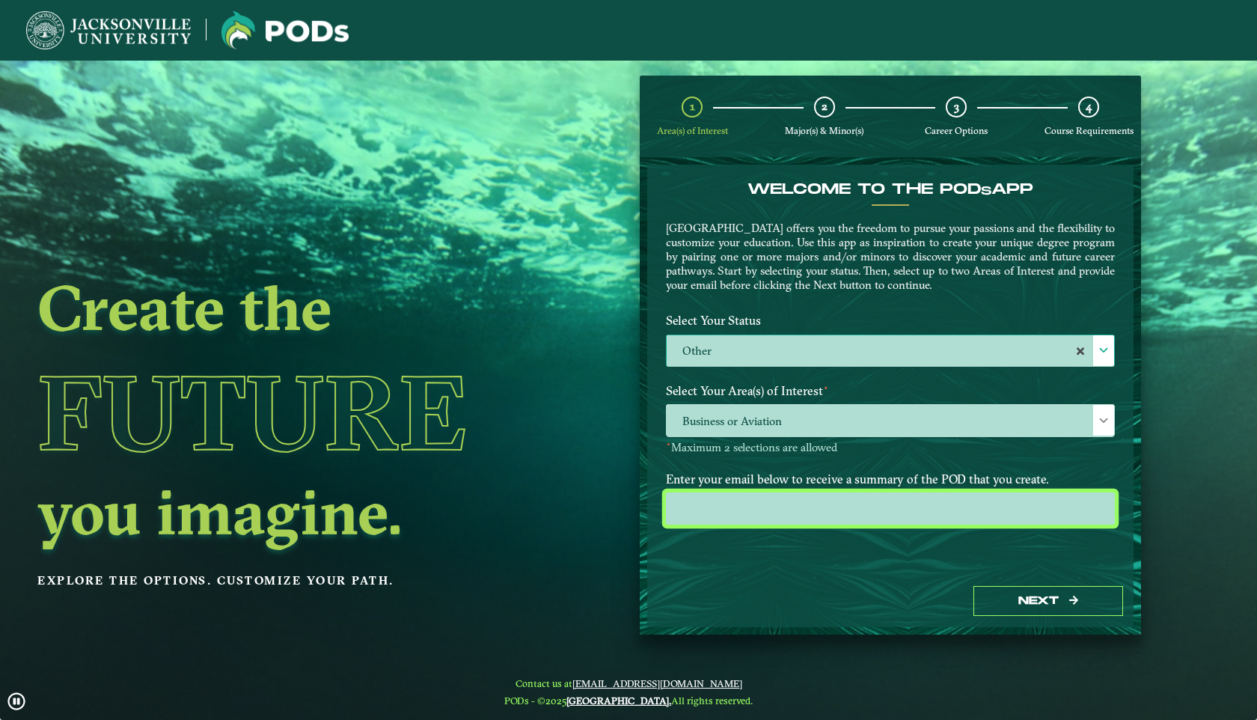
click at [763, 511] on input "email" at bounding box center [890, 508] width 449 height 32
type input "[EMAIL_ADDRESS][DOMAIN_NAME]"
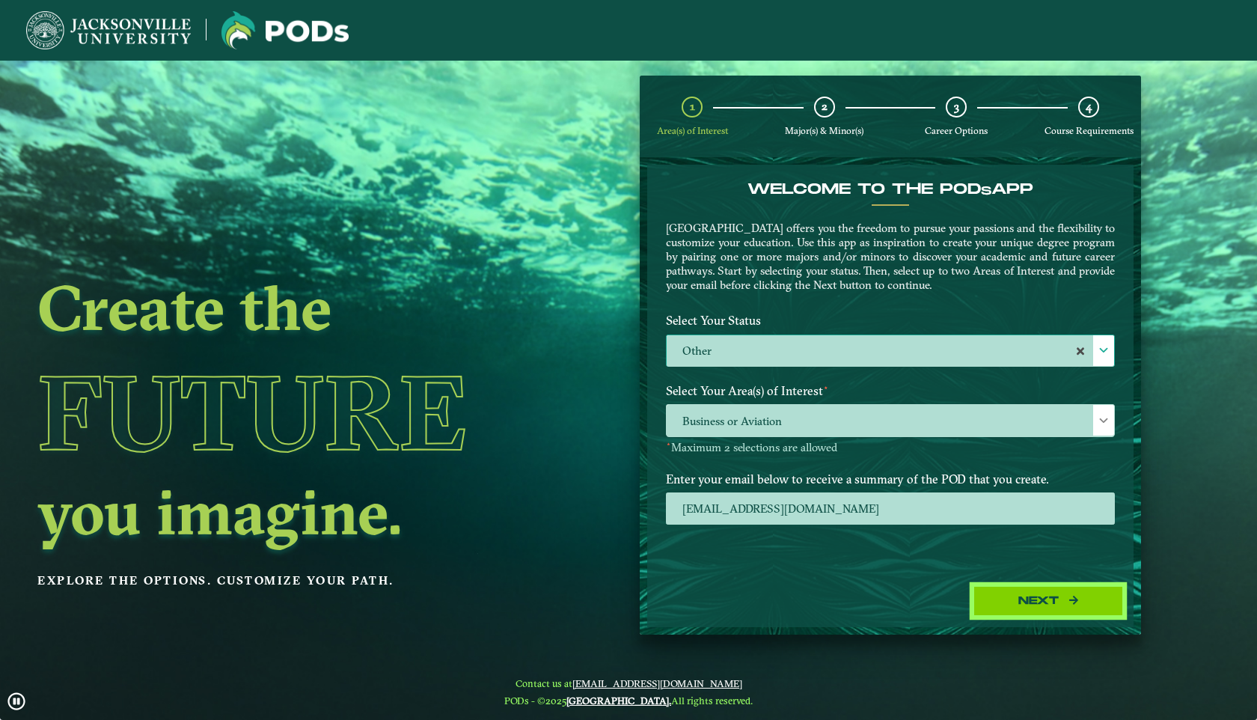
click at [1017, 608] on button "Next" at bounding box center [1049, 601] width 150 height 31
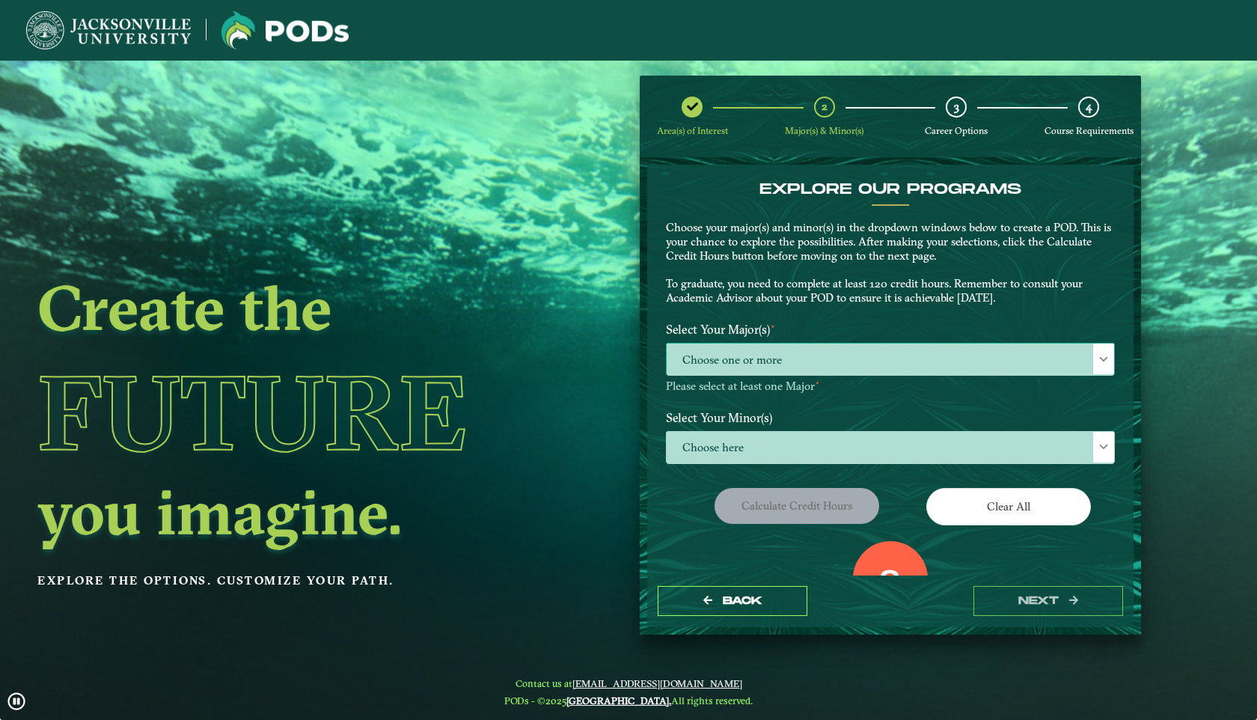
click at [848, 355] on span "Choose one or more" at bounding box center [891, 360] width 448 height 32
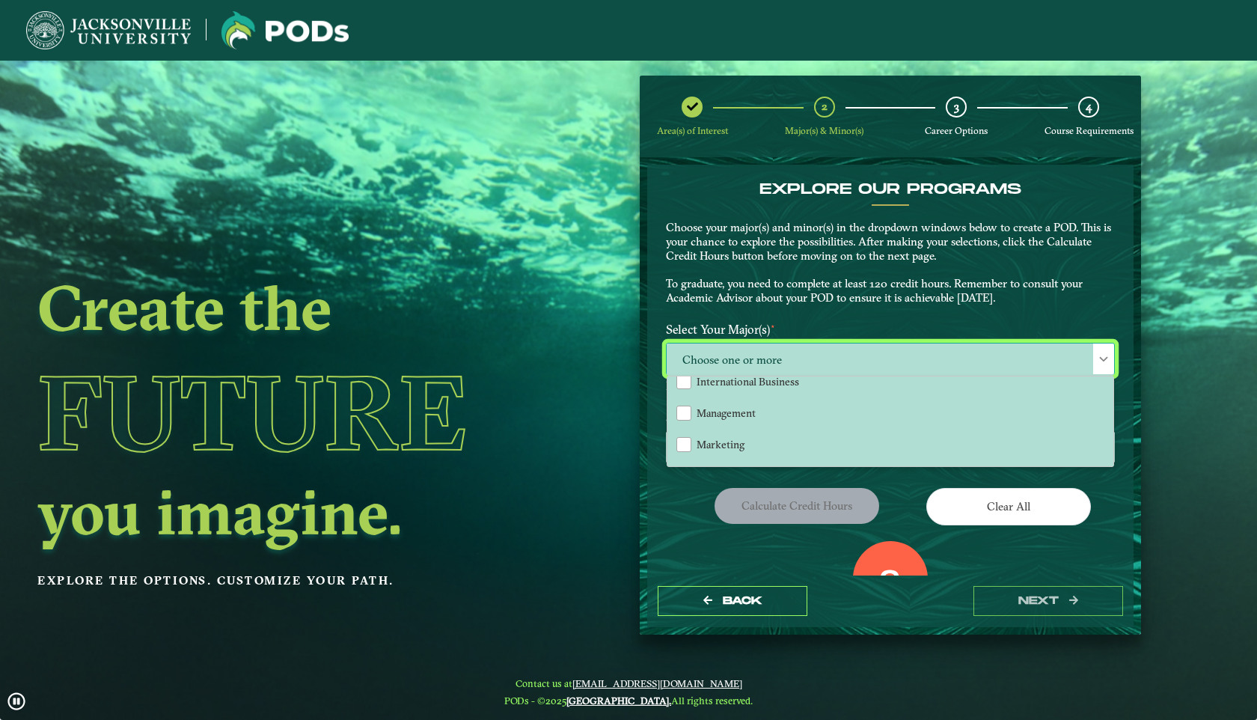
scroll to position [220, 0]
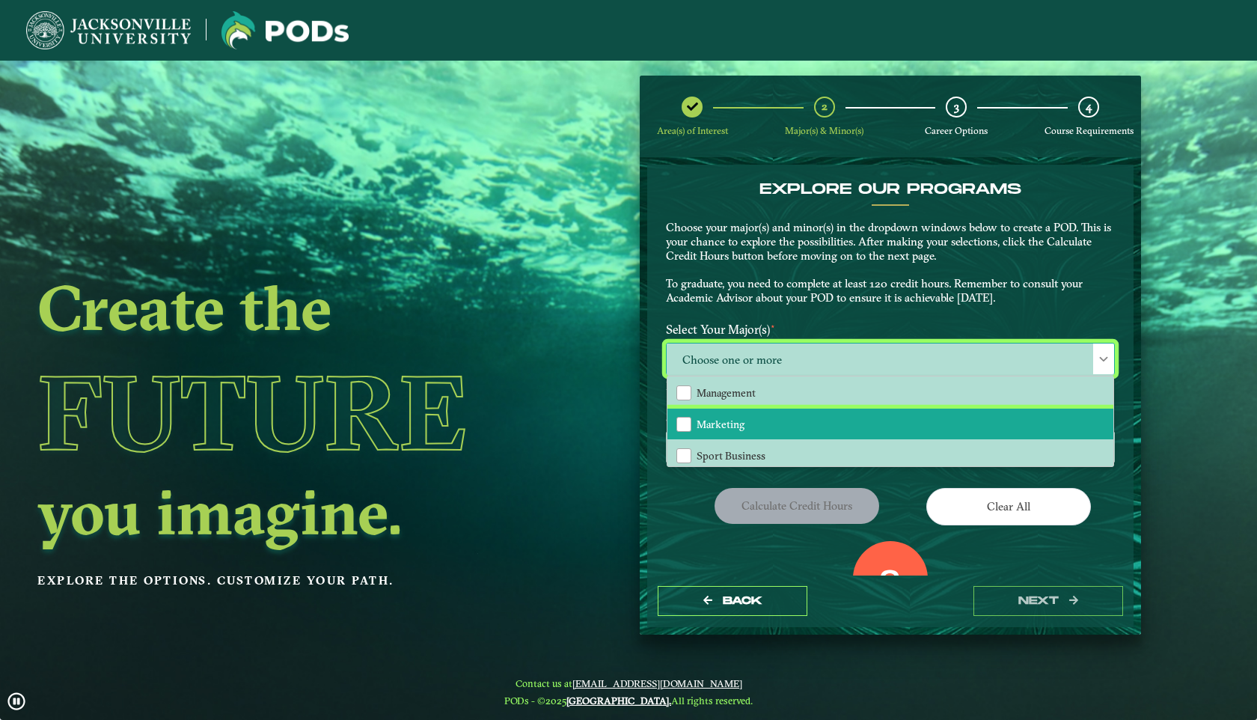
click at [708, 419] on span "Marketing" at bounding box center [721, 424] width 48 height 13
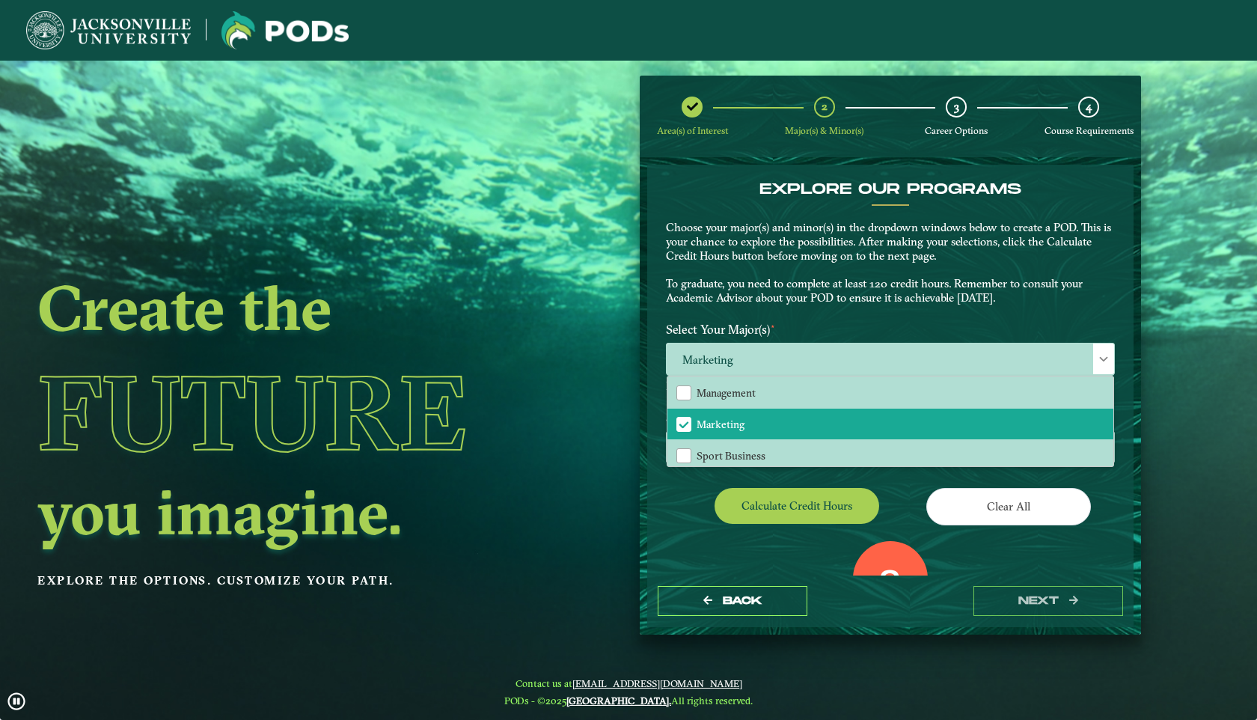
click at [903, 507] on div "Clear All" at bounding box center [1009, 509] width 236 height 42
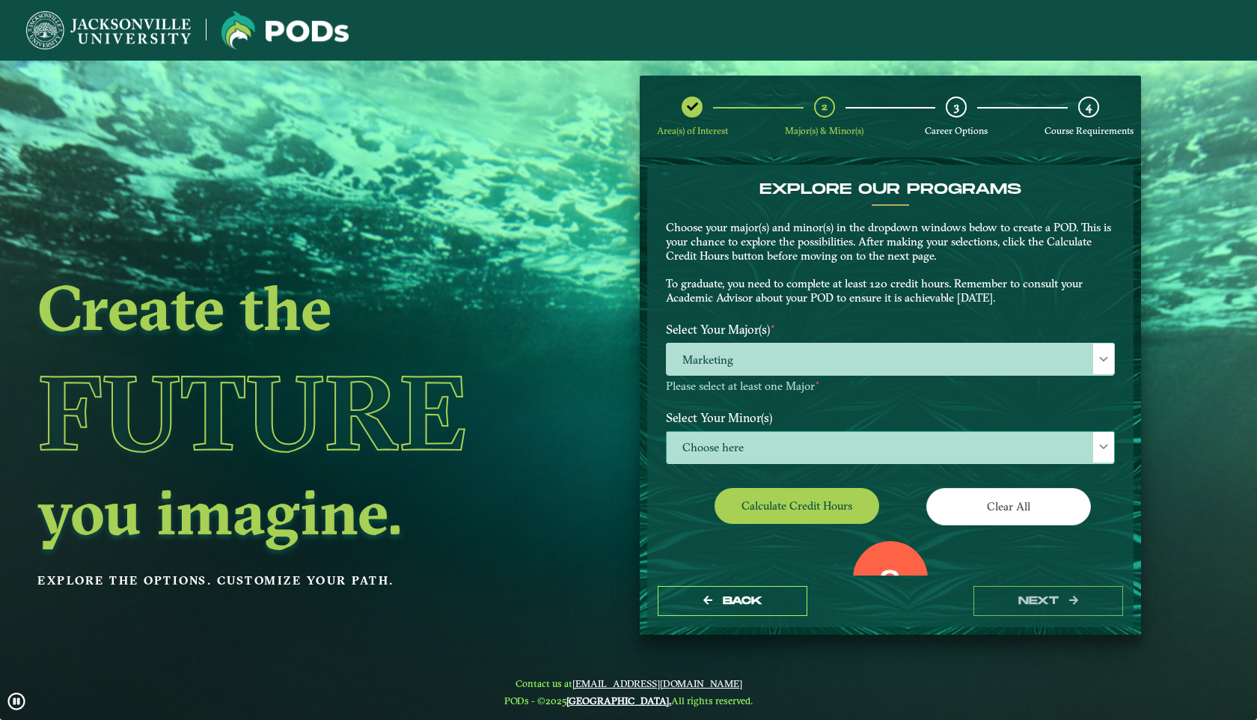
click at [731, 442] on span "Choose here" at bounding box center [891, 448] width 448 height 32
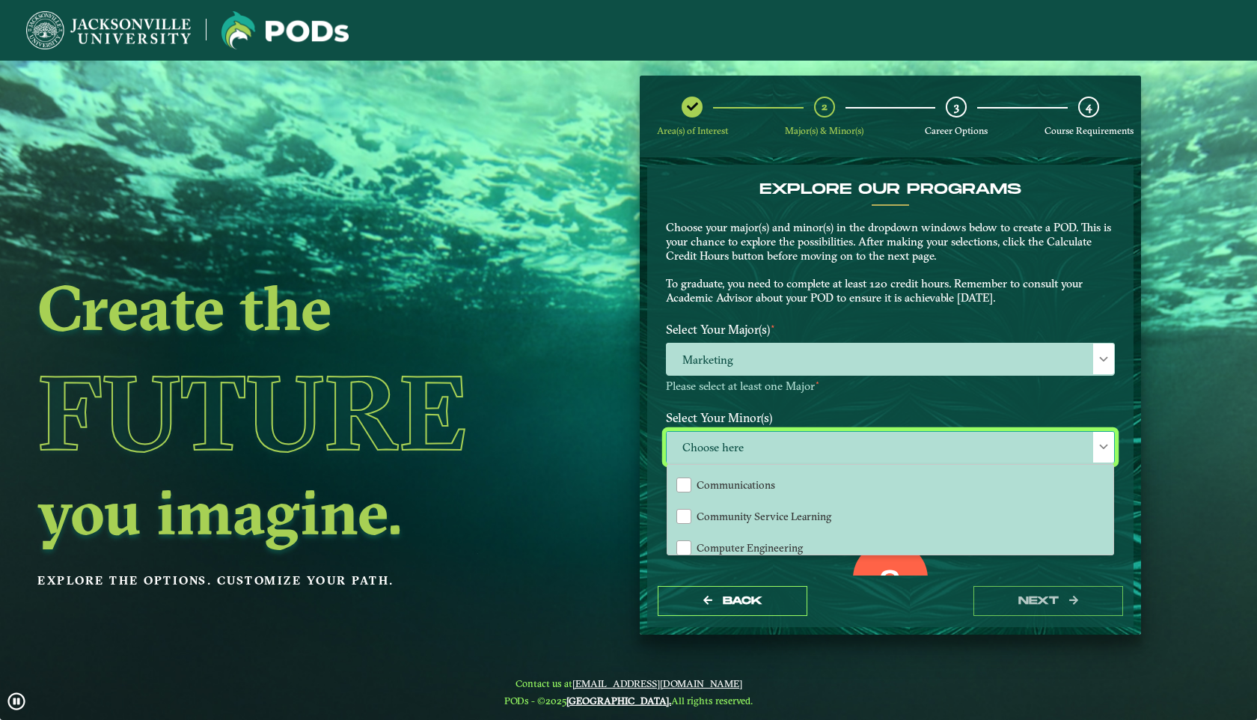
scroll to position [370, 0]
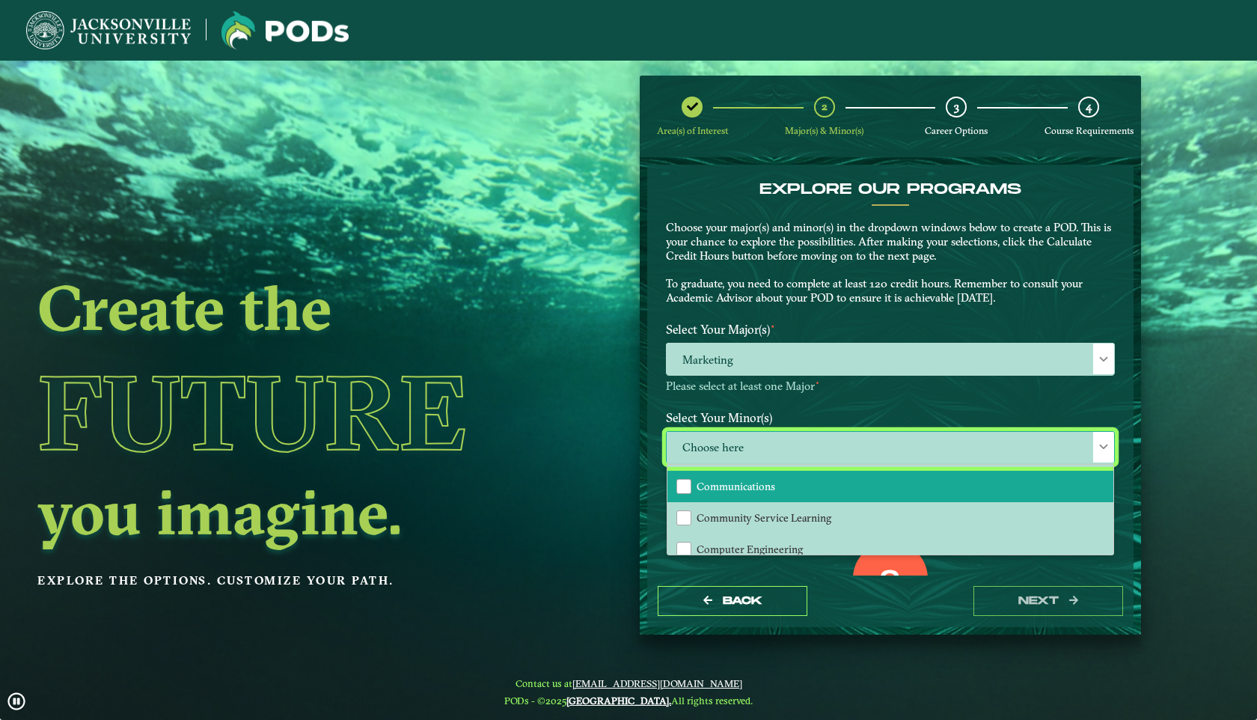
click at [725, 496] on li "Communications" at bounding box center [891, 486] width 446 height 31
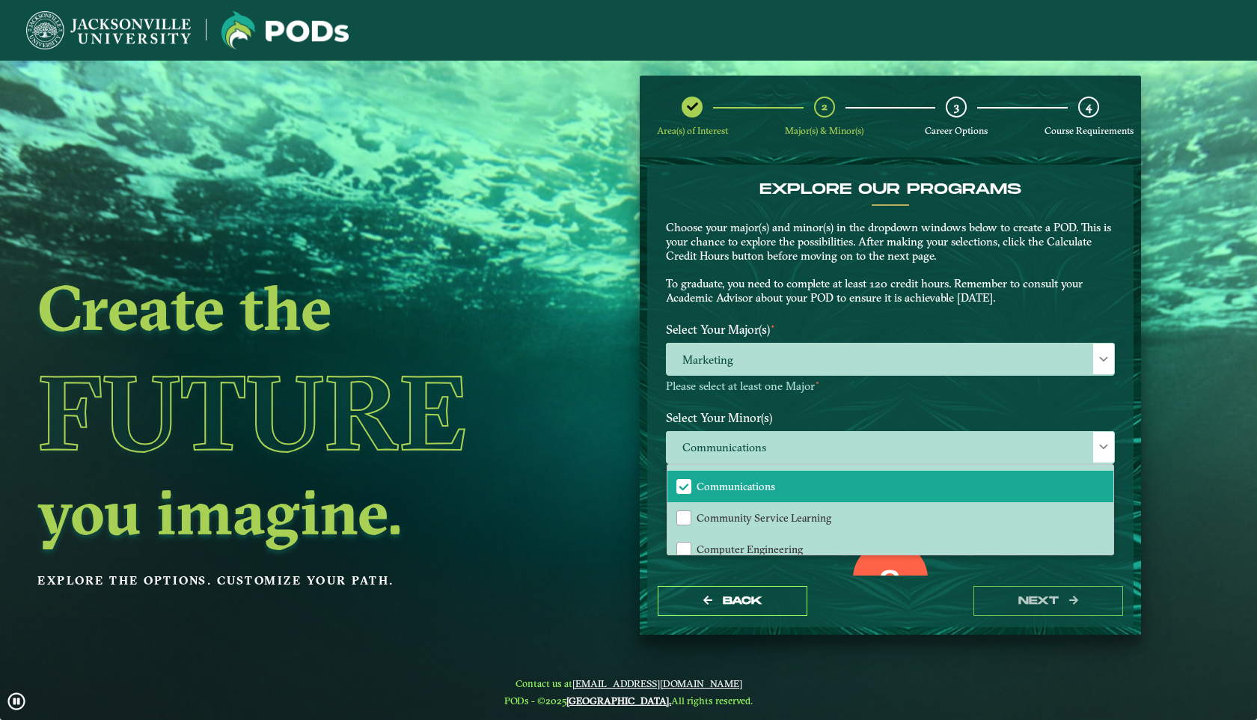
click at [943, 582] on div "Back next" at bounding box center [890, 602] width 486 height 52
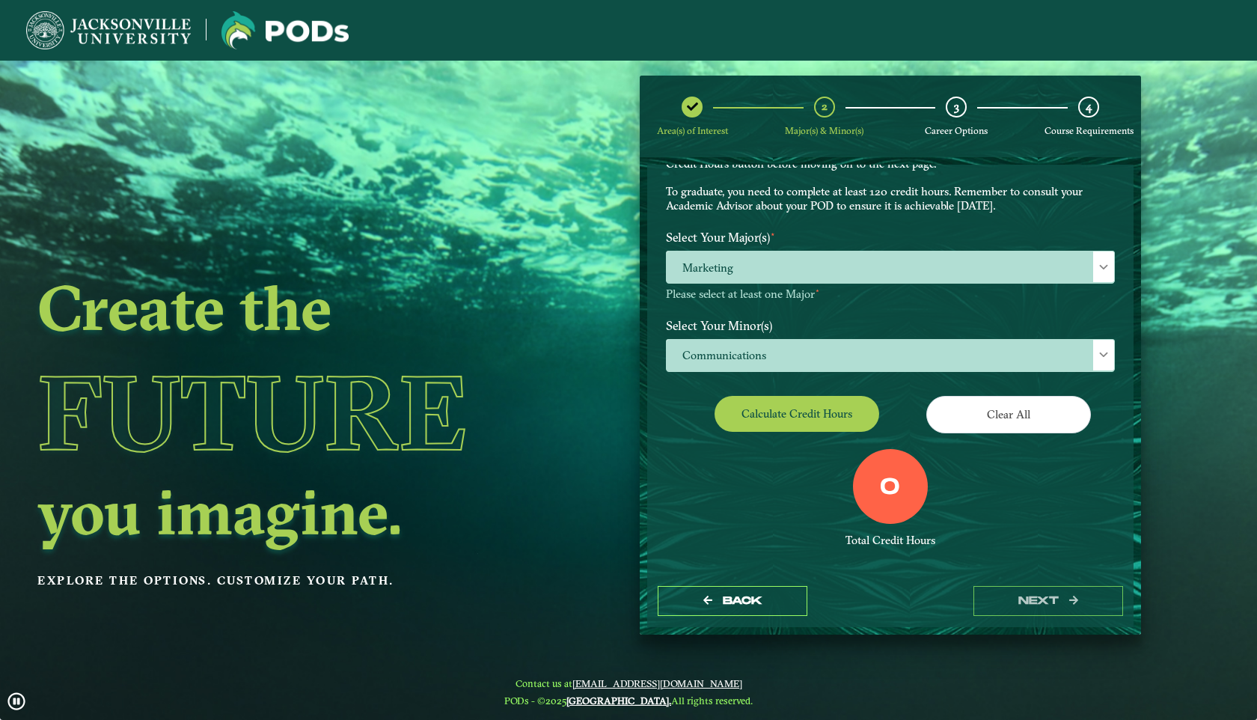
scroll to position [93, 0]
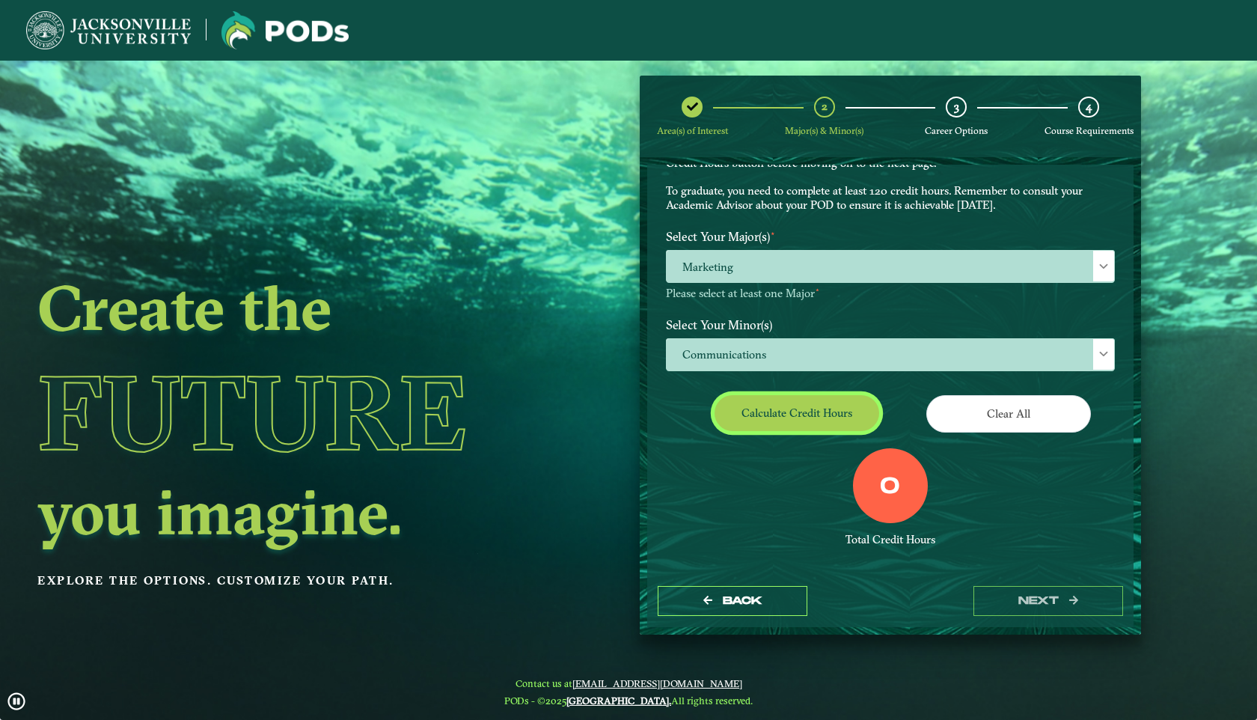
click at [835, 415] on button "Calculate credit hours" at bounding box center [797, 412] width 165 height 35
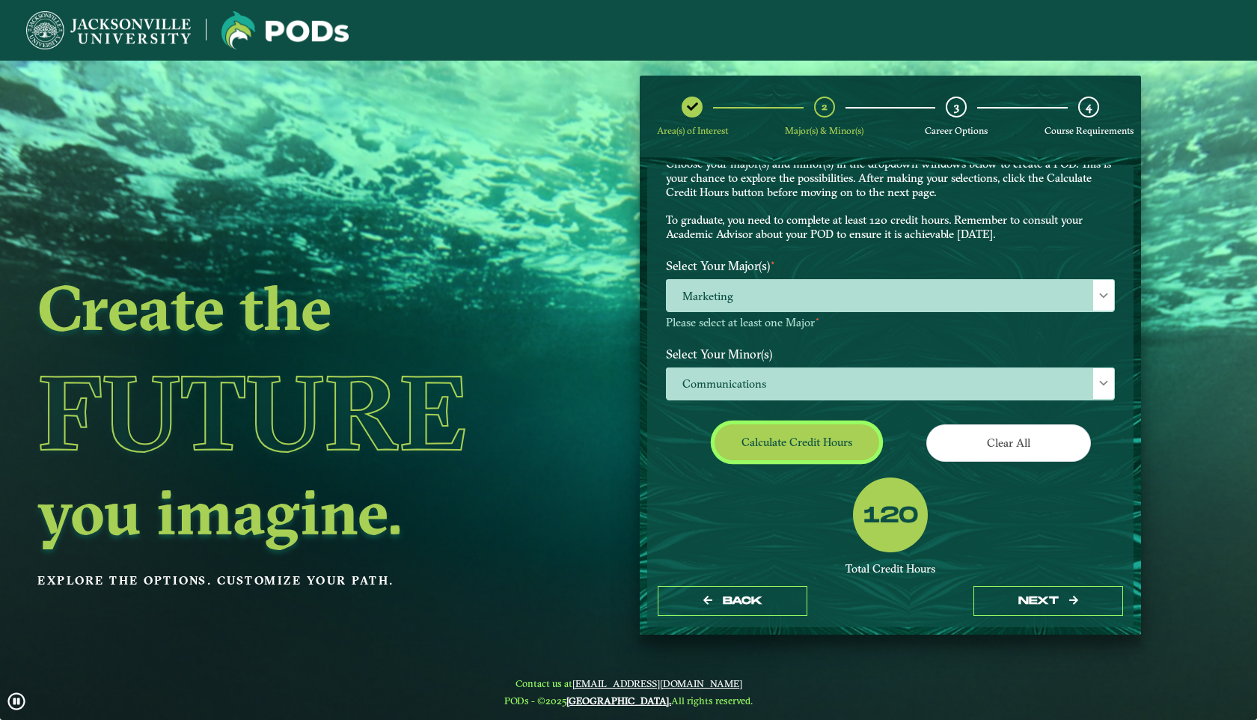
scroll to position [31, 0]
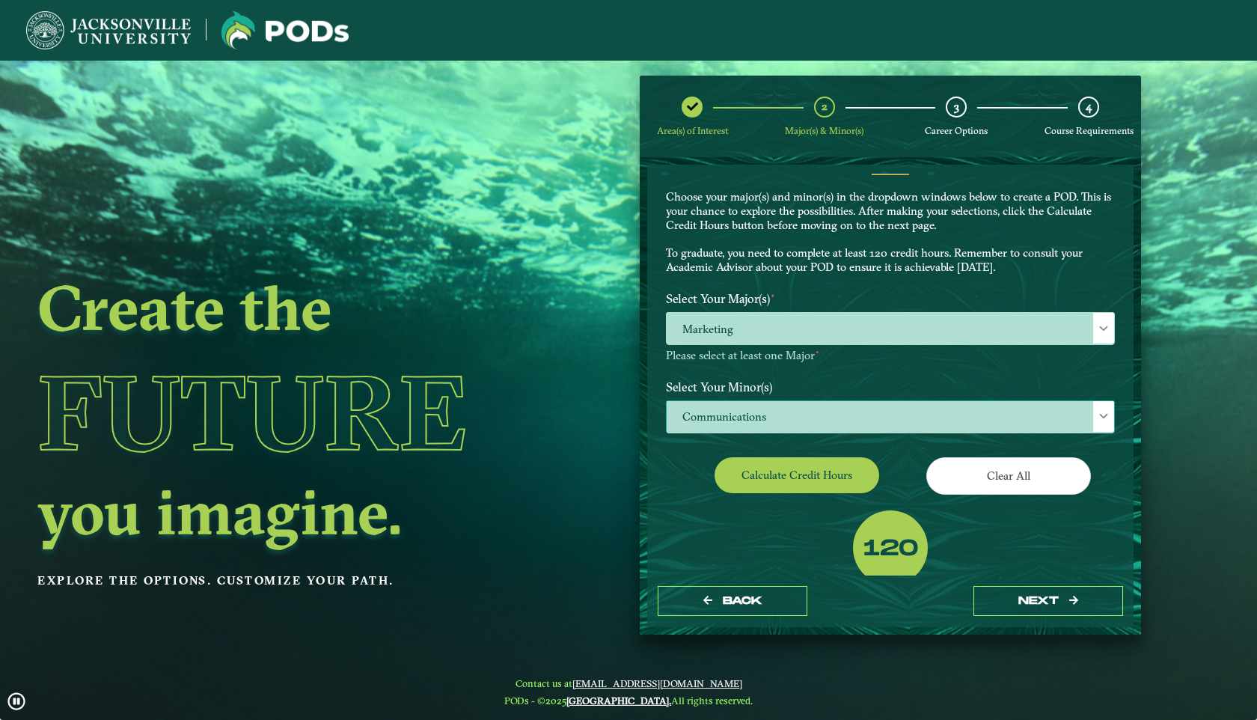
click at [769, 409] on span "Communications" at bounding box center [891, 417] width 448 height 32
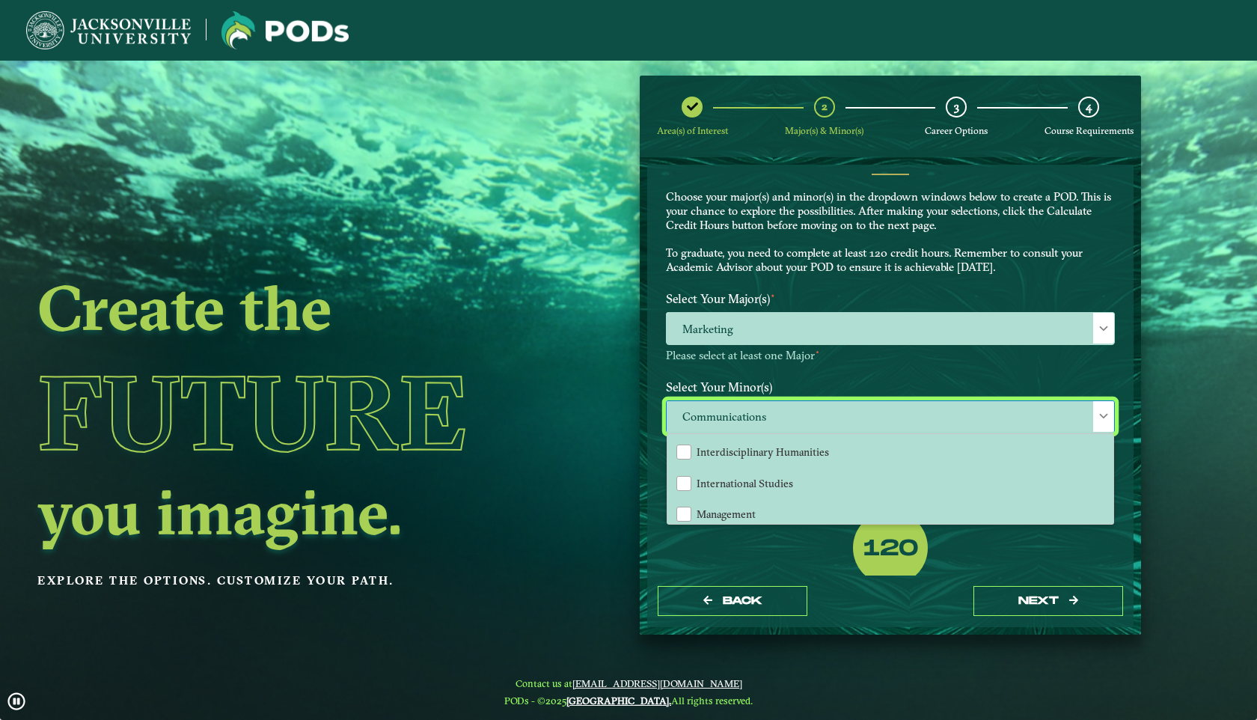
scroll to position [957, 0]
